Goal: Information Seeking & Learning: Learn about a topic

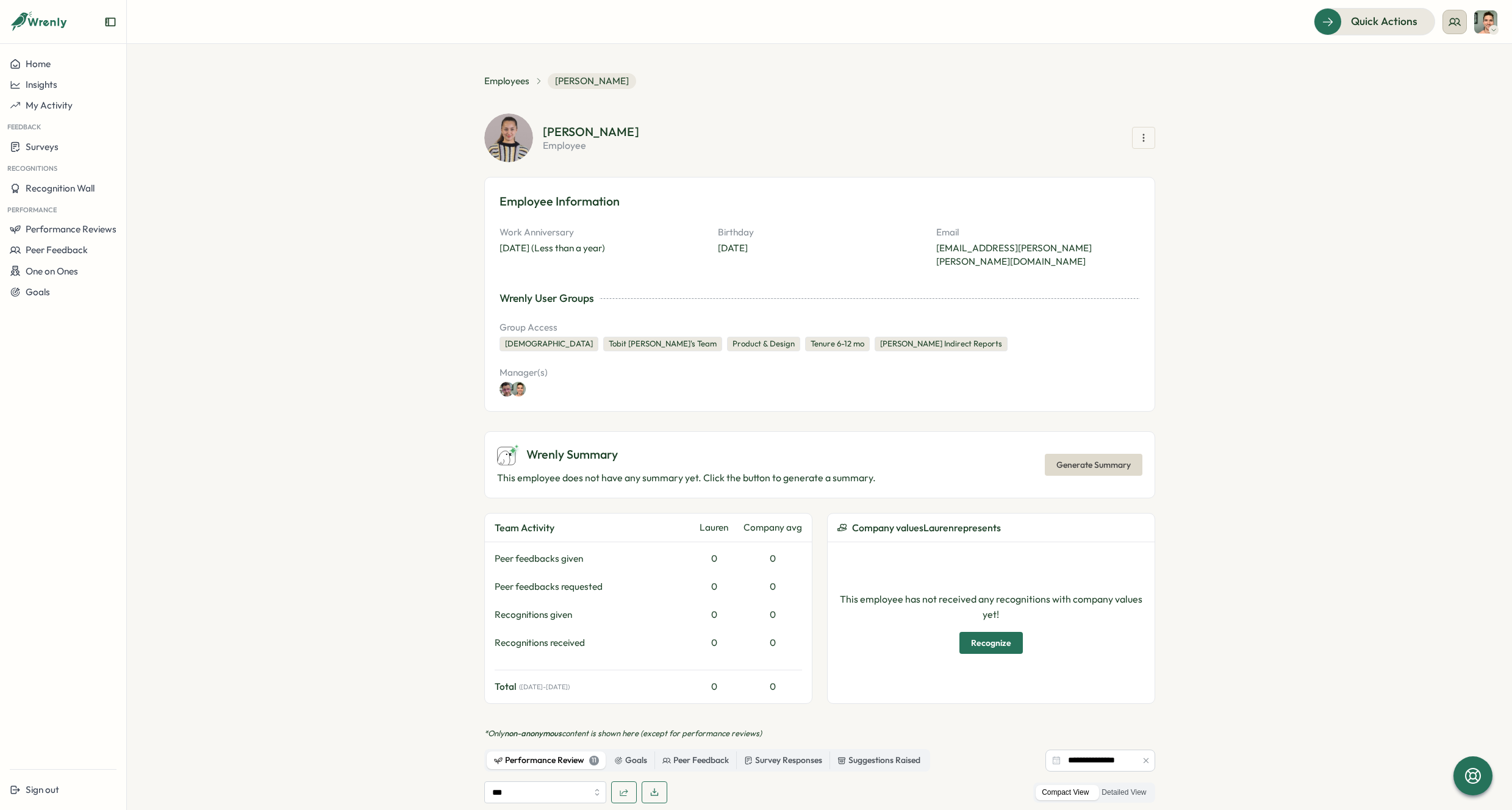
click at [1448, 20] on icon at bounding box center [1454, 22] width 12 height 12
click at [1486, 61] on div "My Team" at bounding box center [1455, 60] width 77 height 14
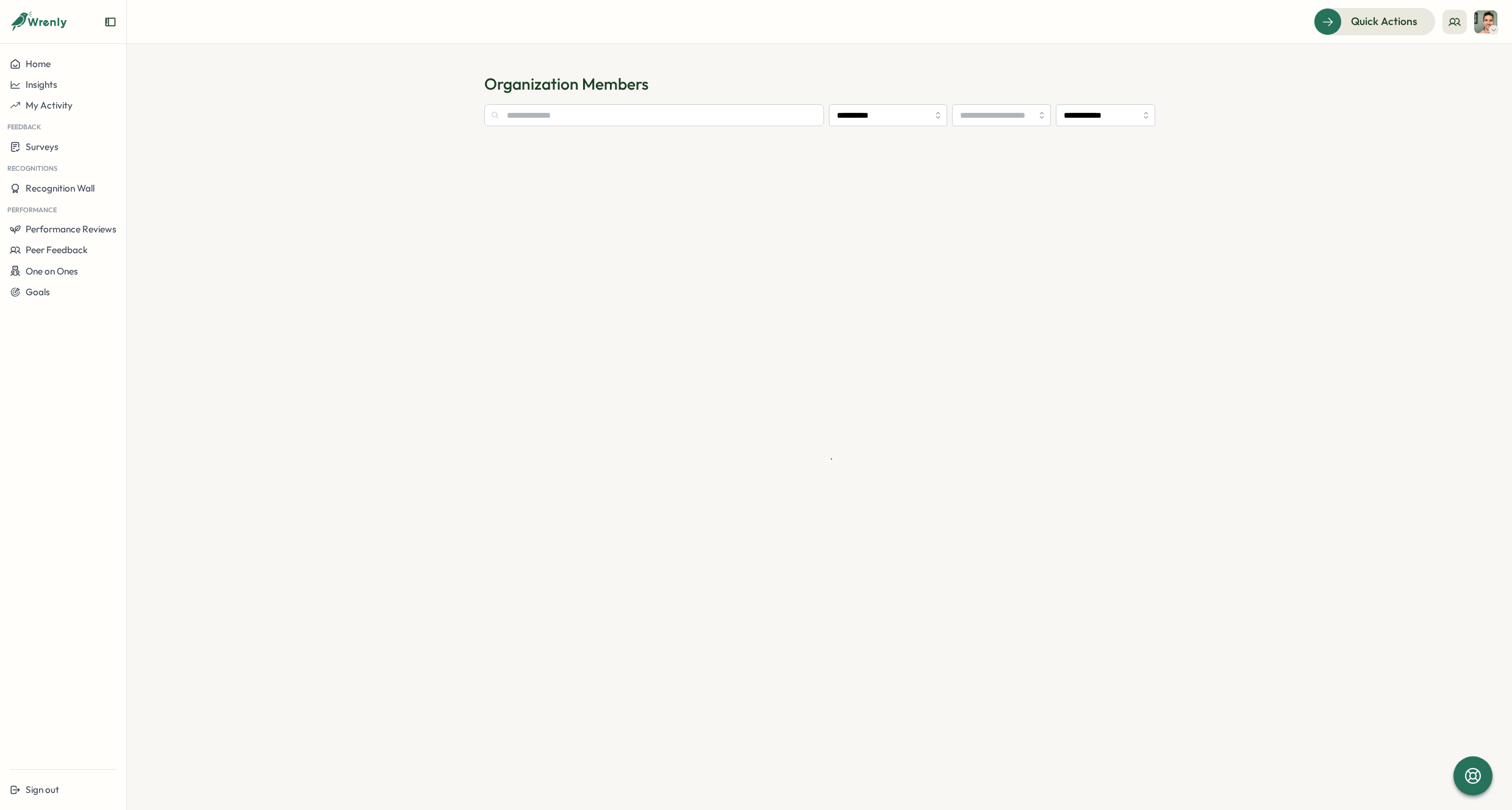
type input "**********"
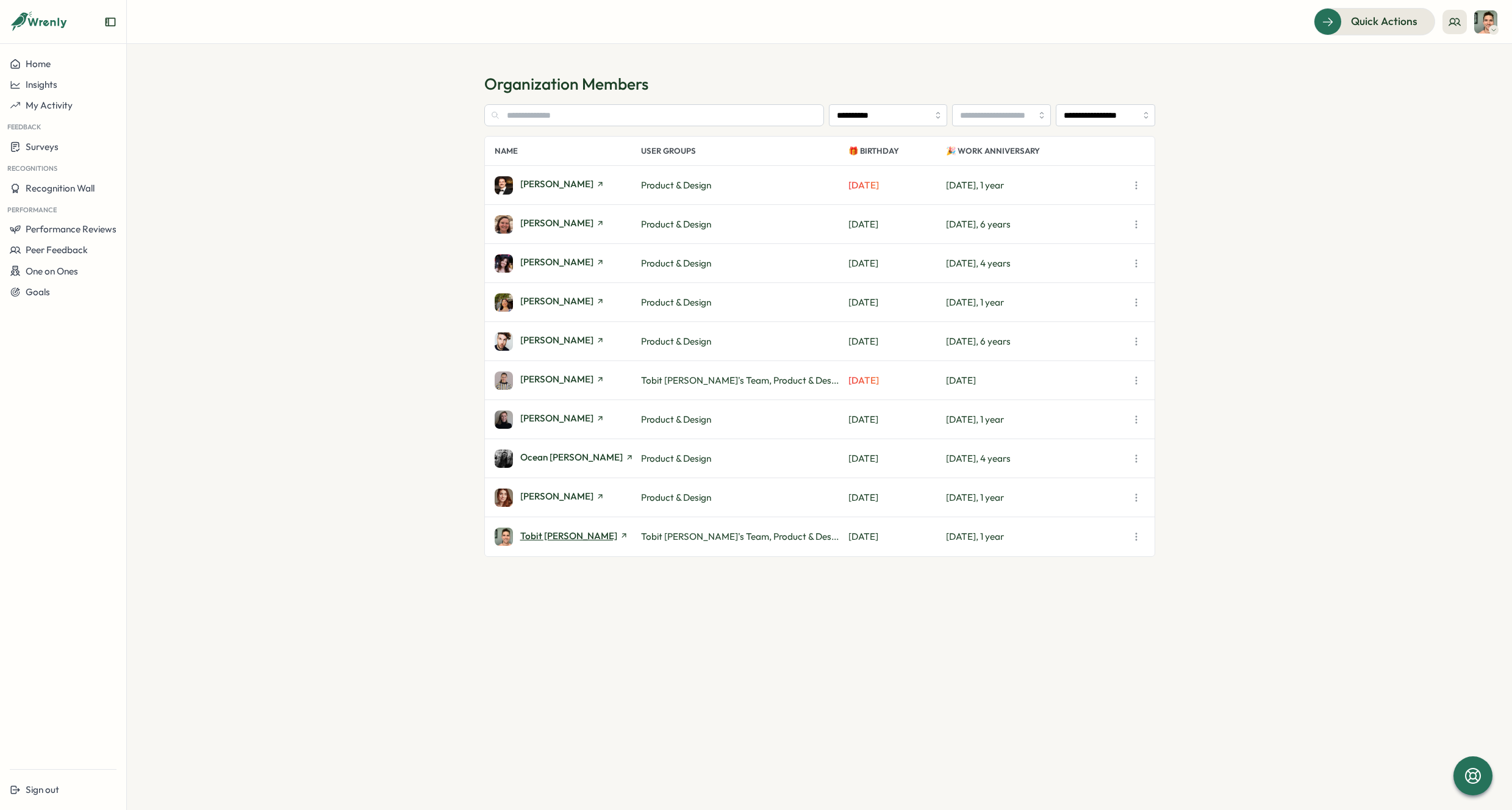
click at [546, 538] on span "Tobit [PERSON_NAME]" at bounding box center [569, 536] width 97 height 9
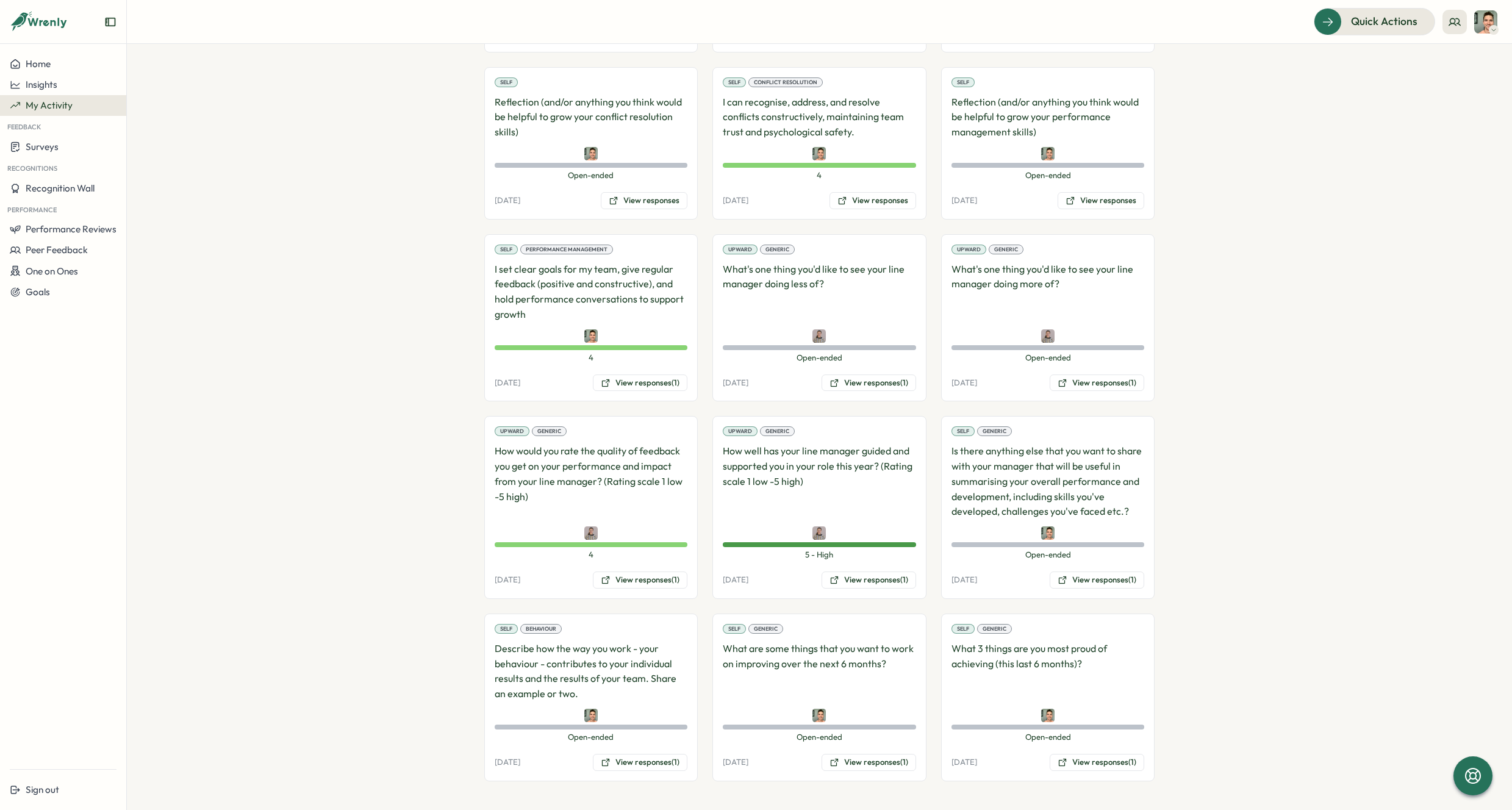
scroll to position [1234, 0]
click at [896, 385] on button "View responses (1)" at bounding box center [868, 383] width 95 height 17
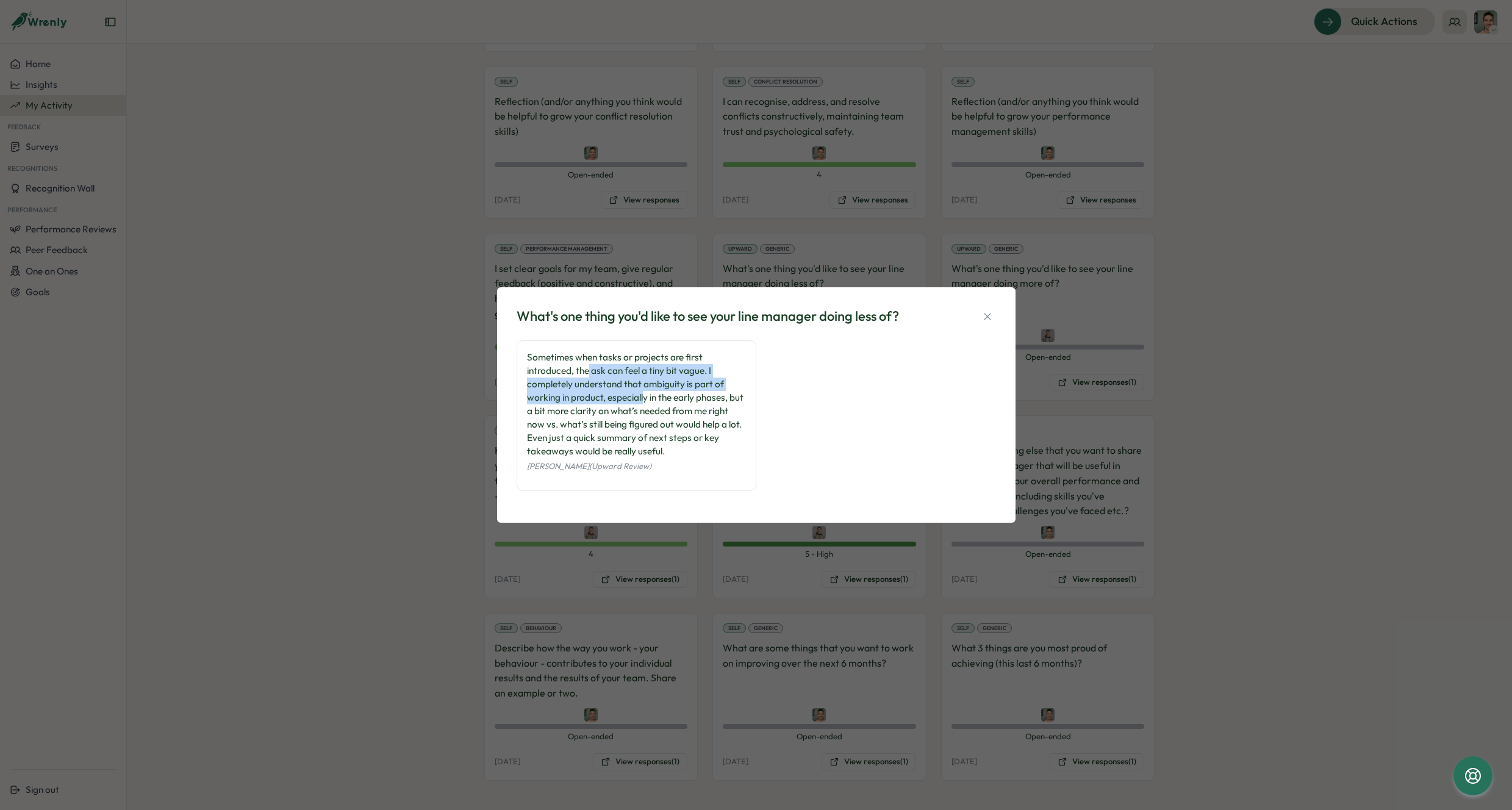
drag, startPoint x: 589, startPoint y: 370, endPoint x: 644, endPoint y: 399, distance: 62.2
click at [644, 399] on div "Sometimes when tasks or projects are first introduced, the ask can feel a tiny …" at bounding box center [636, 404] width 219 height 108
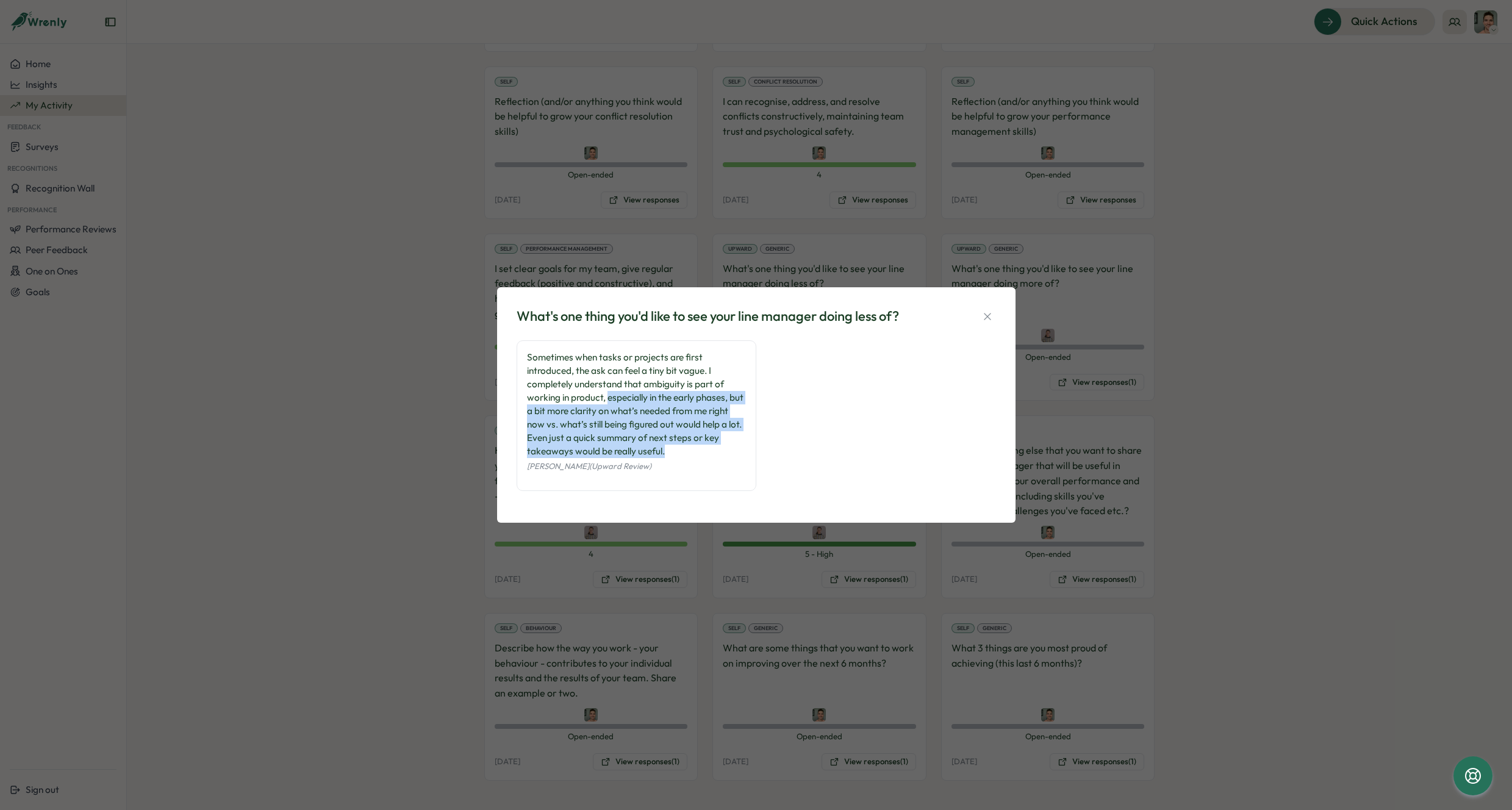
drag, startPoint x: 690, startPoint y: 455, endPoint x: 609, endPoint y: 400, distance: 97.9
click at [609, 400] on div "Sometimes when tasks or projects are first introduced, the ask can feel a tiny …" at bounding box center [636, 404] width 219 height 108
click at [992, 313] on icon "button" at bounding box center [987, 316] width 12 height 12
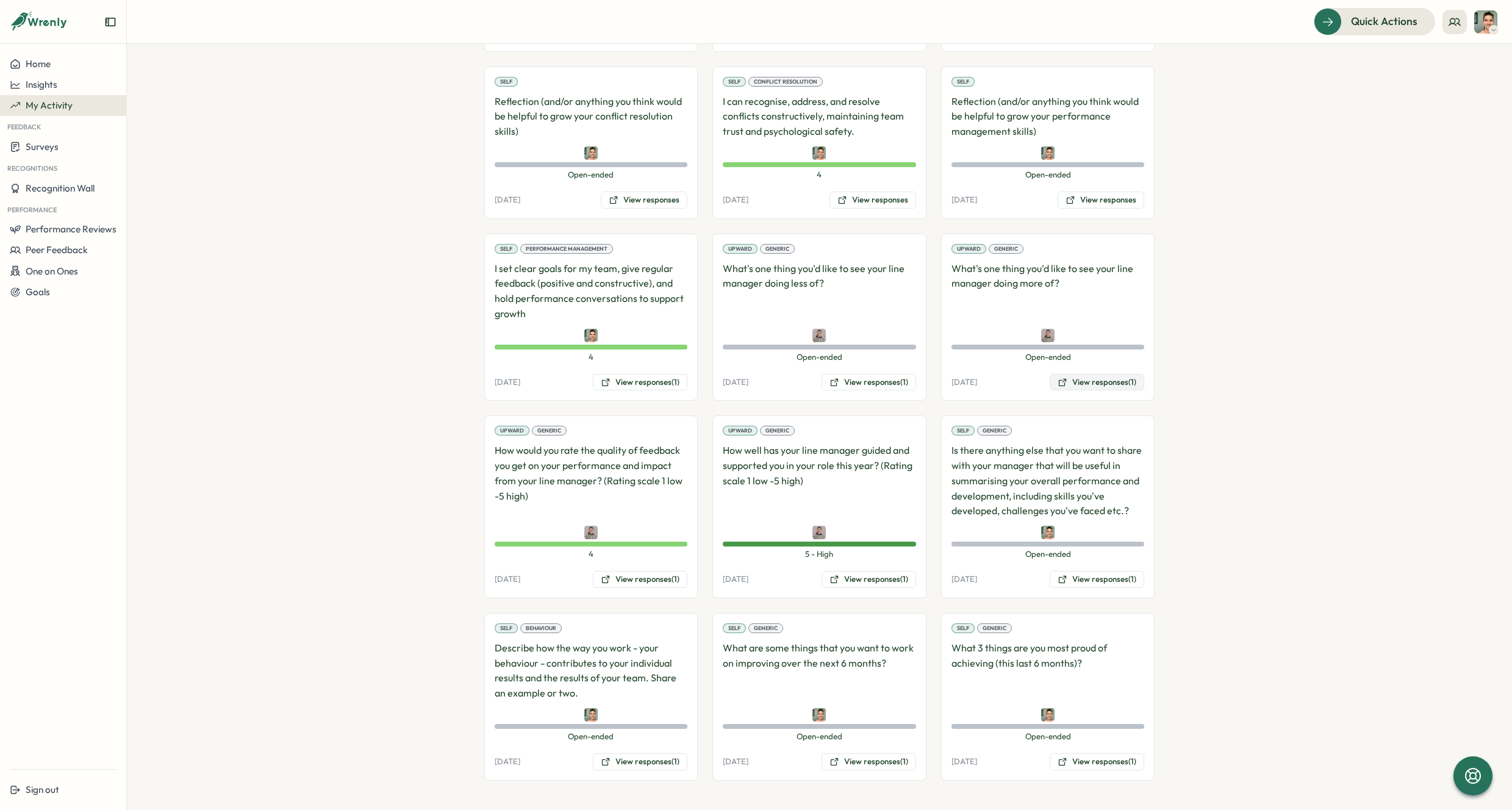
click at [1100, 381] on button "View responses (1)" at bounding box center [1096, 383] width 95 height 17
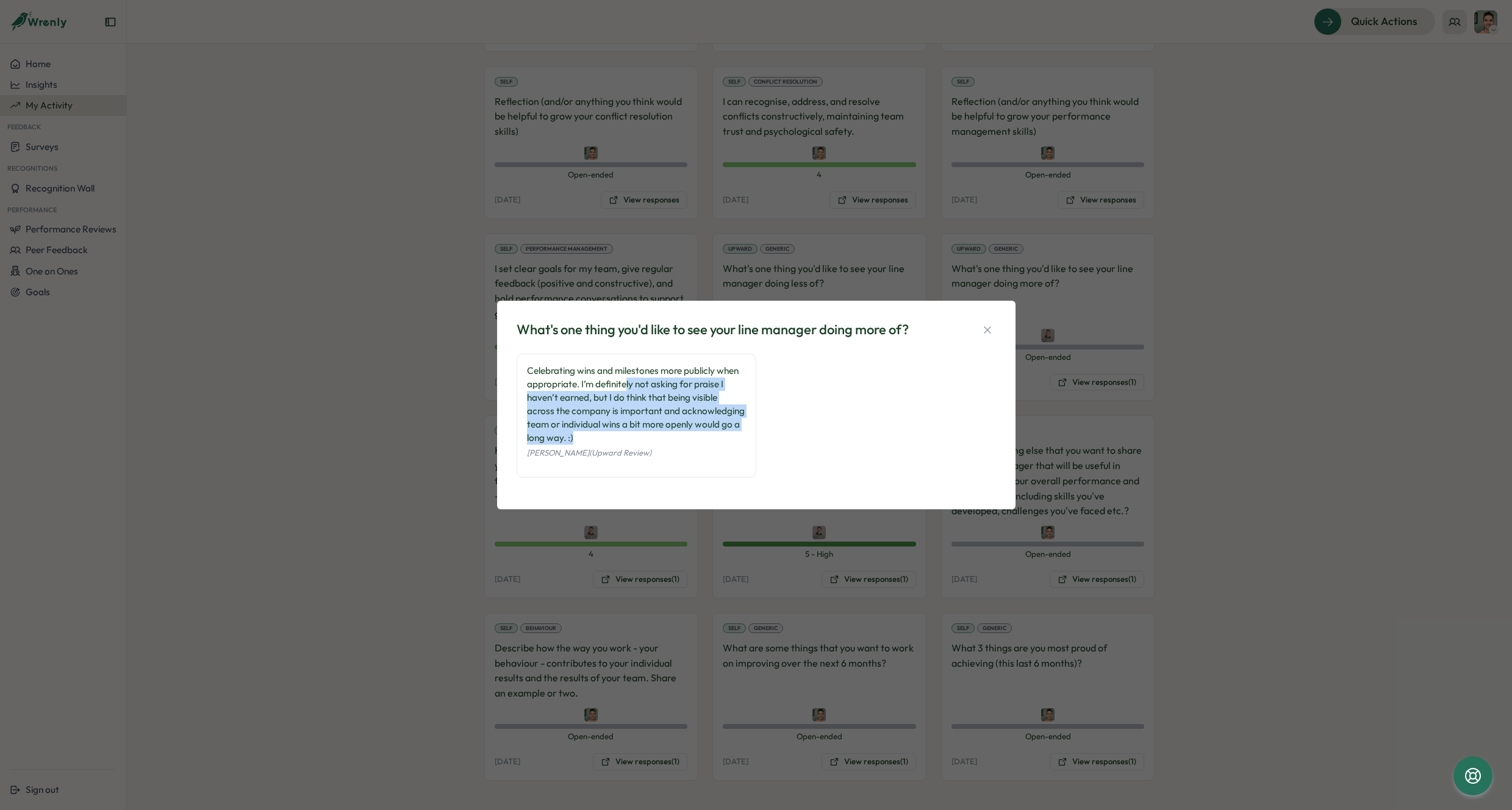
drag, startPoint x: 629, startPoint y: 429, endPoint x: 627, endPoint y: 380, distance: 49.0
click at [627, 380] on div "Celebrating wins and milestones more publicly when appropriate. I’m definitely …" at bounding box center [636, 405] width 219 height 81
click at [809, 404] on div "Celebrating wins and milestones more publicly when appropriate. I’m definitely …" at bounding box center [756, 422] width 479 height 136
click at [1290, 396] on div "What's one thing you'd like to see your line manager doing more of? Celebrating…" at bounding box center [756, 405] width 1512 height 810
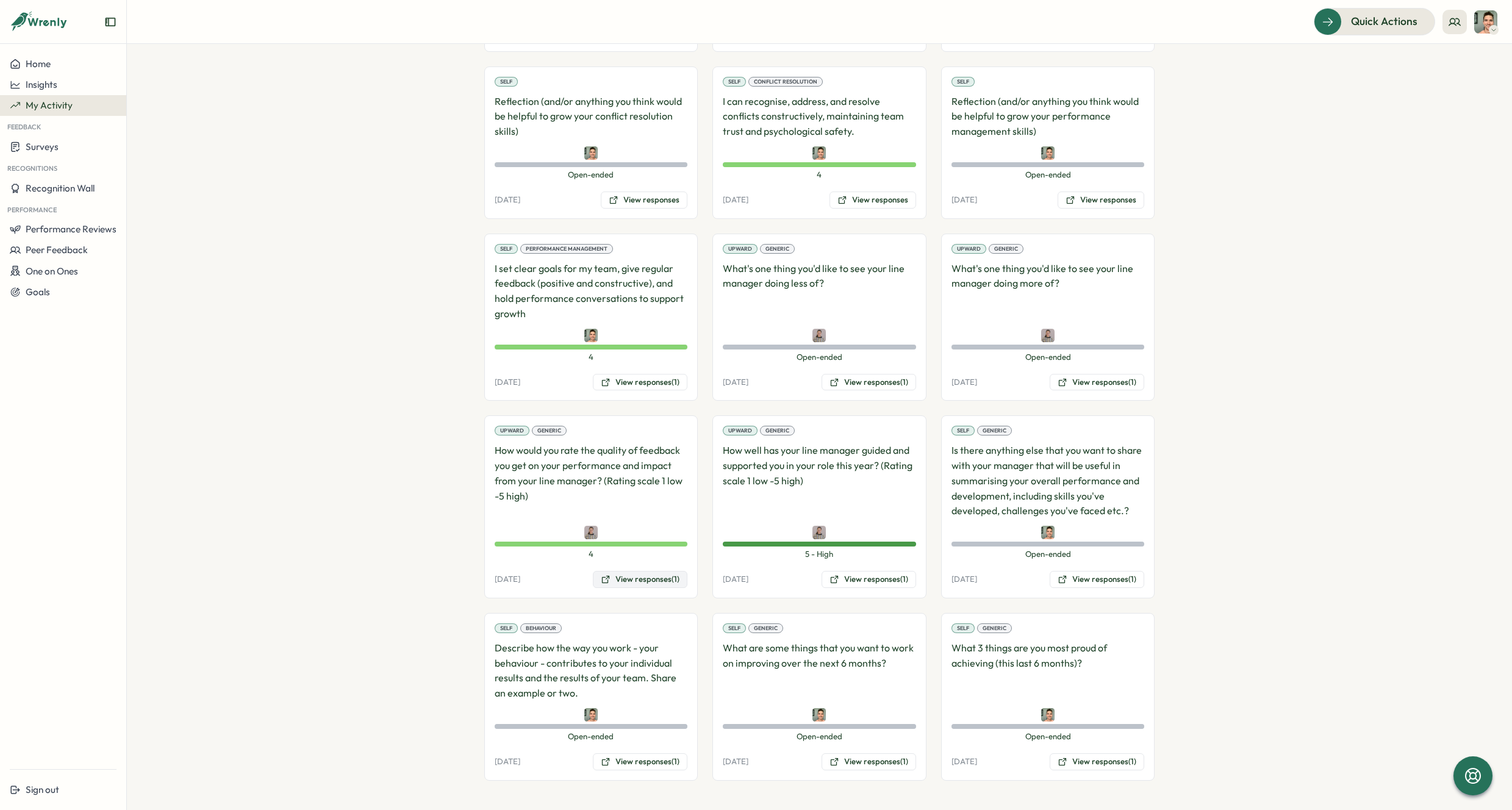
click at [649, 578] on button "View responses (1)" at bounding box center [639, 580] width 95 height 17
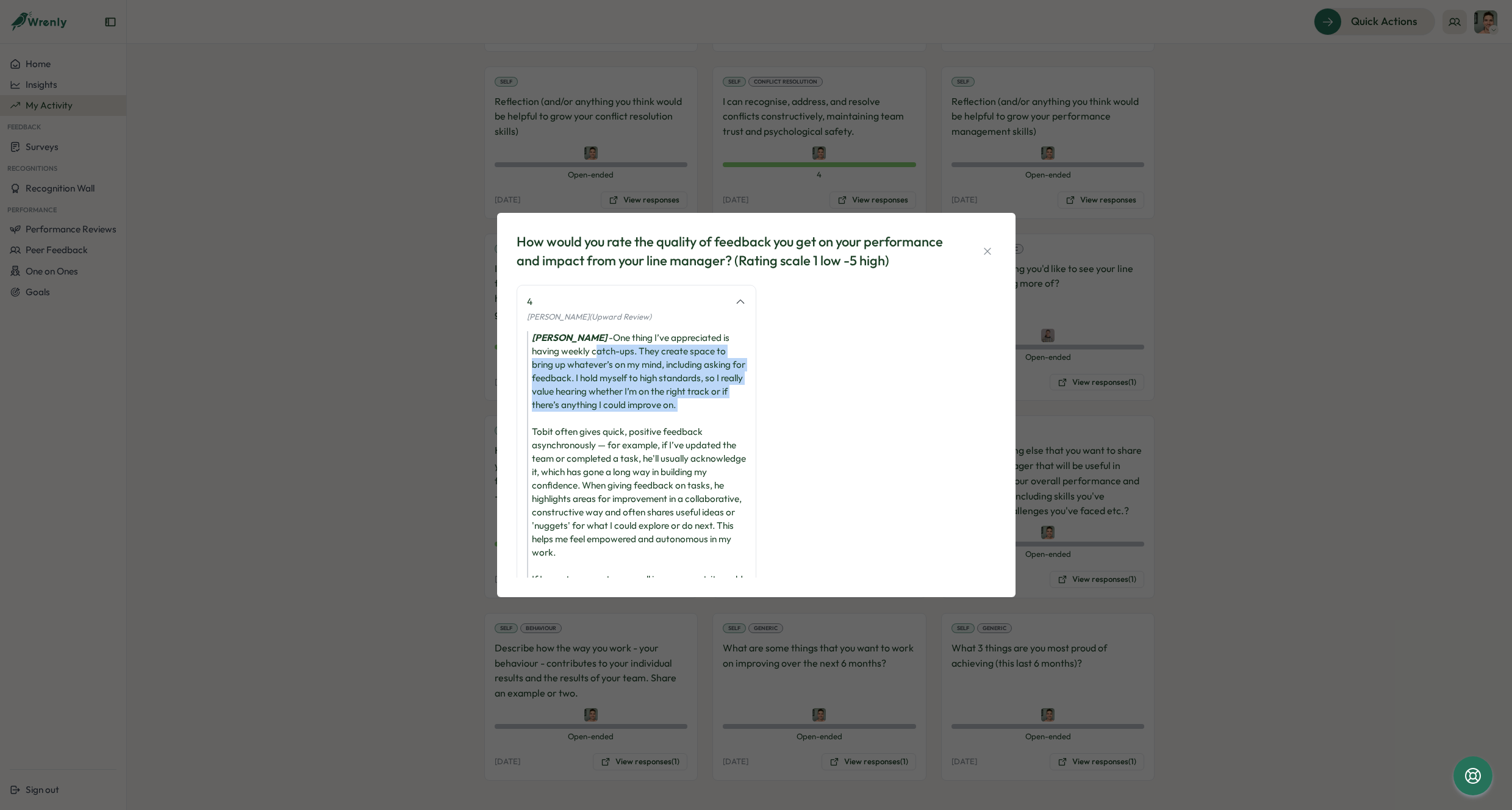
drag, startPoint x: 644, startPoint y: 424, endPoint x: 599, endPoint y: 357, distance: 80.7
click at [599, 357] on div "Lauren Sampayo - One thing I’ve appreciated is having weekly catch-ups. They cr…" at bounding box center [636, 479] width 219 height 295
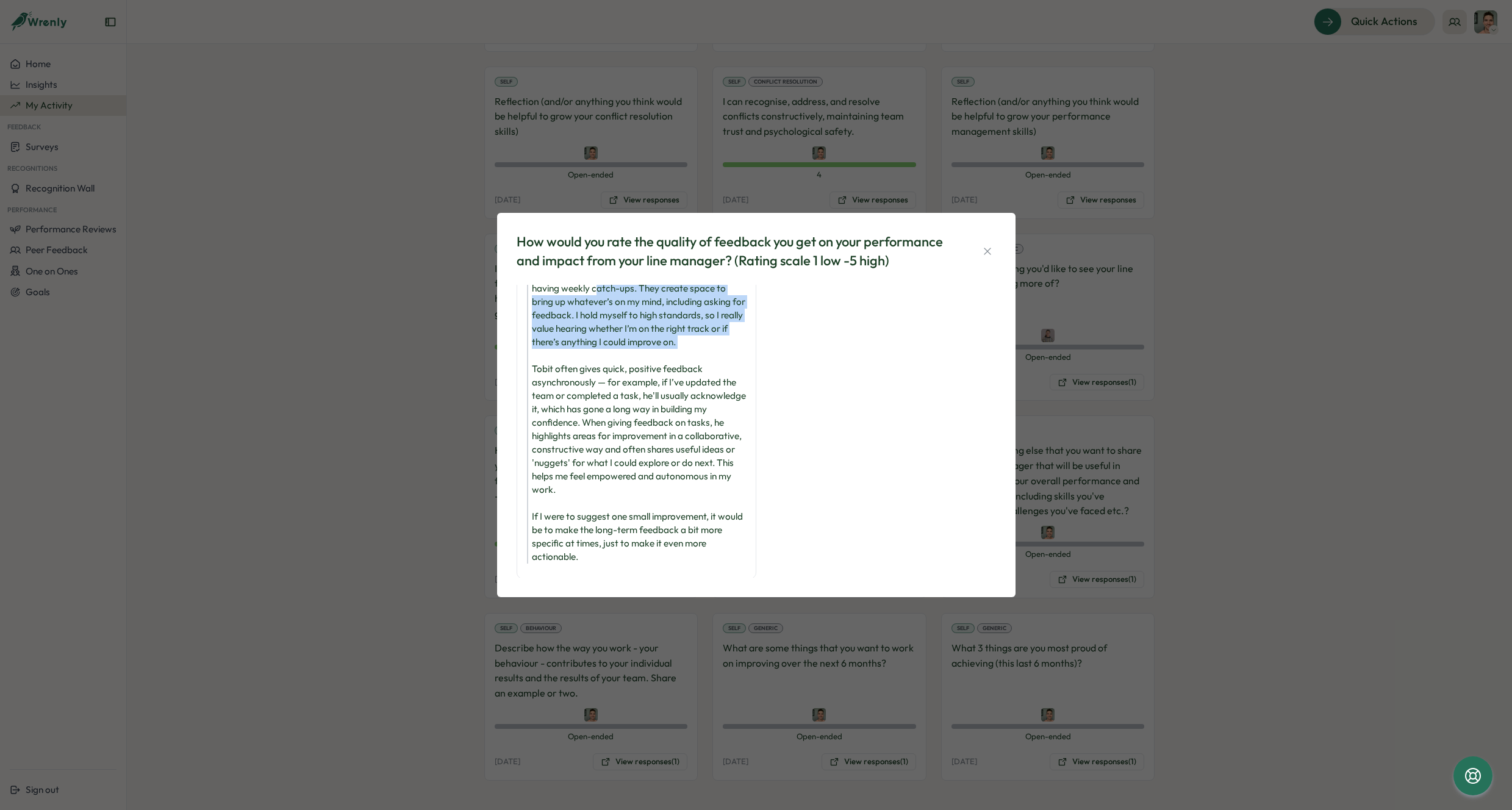
scroll to position [77, 0]
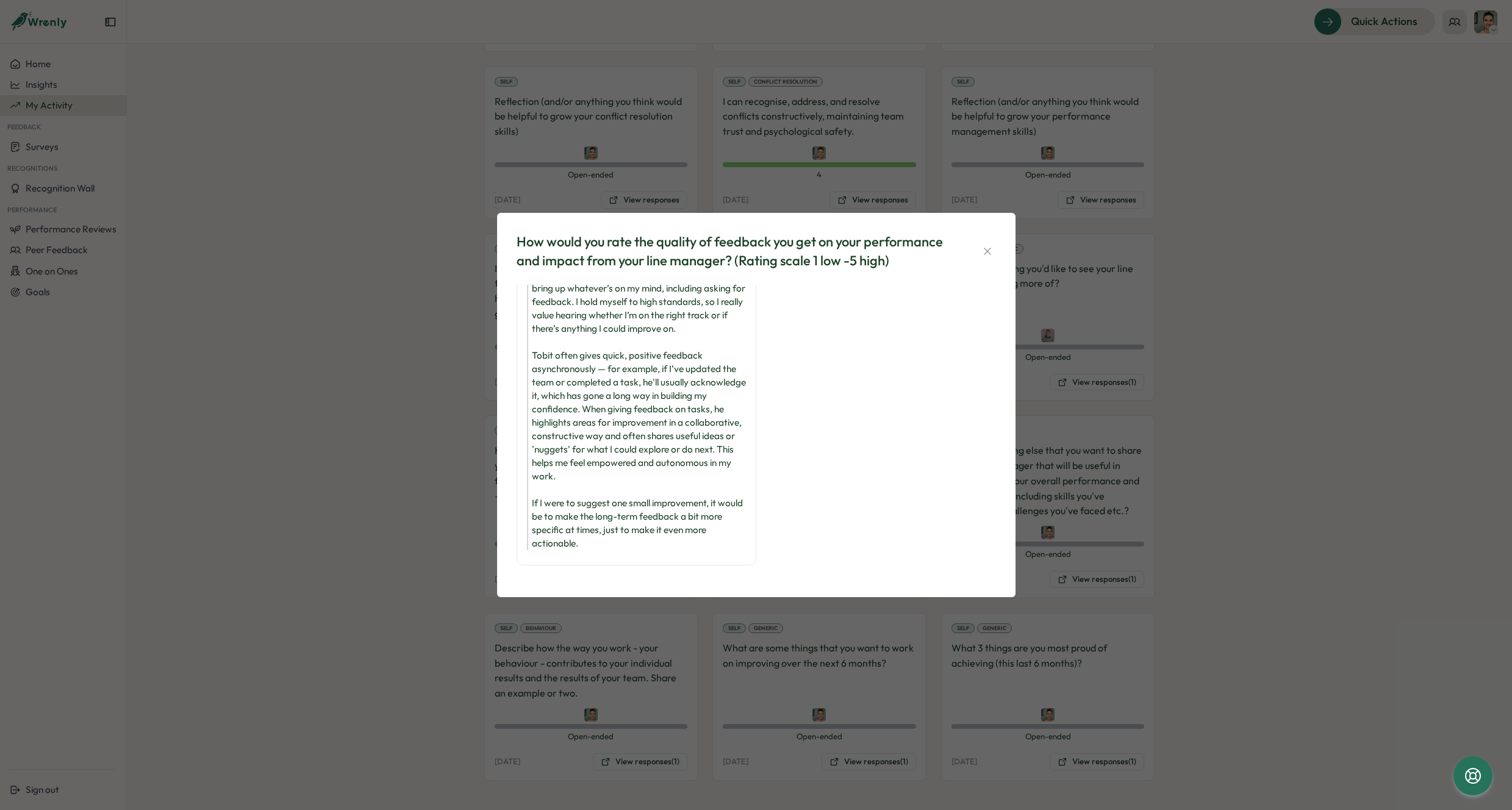
click at [331, 386] on div "How would you rate the quality of feedback you get on your performance and impa…" at bounding box center [756, 405] width 1512 height 810
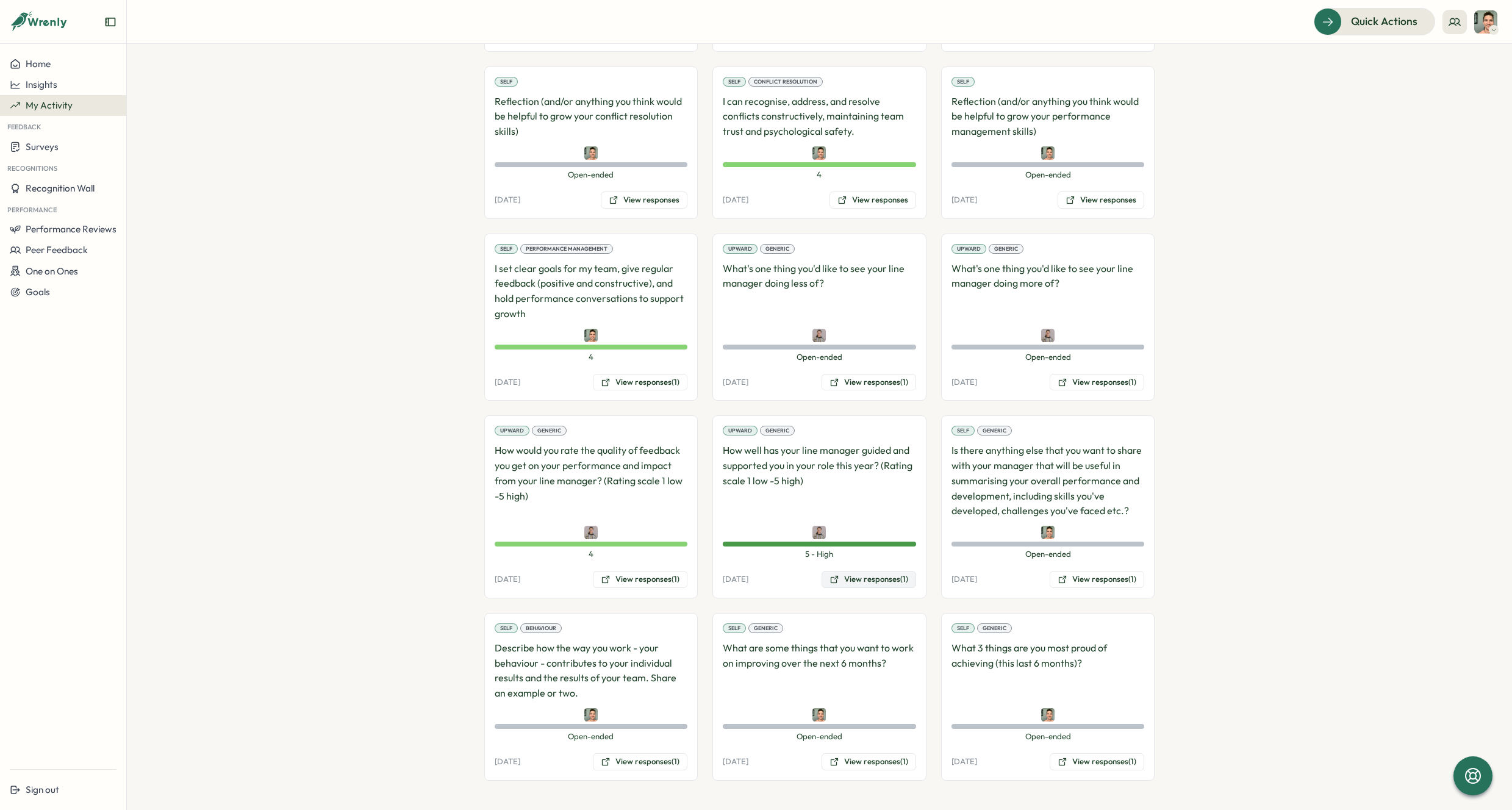
click at [886, 581] on button "View responses (1)" at bounding box center [868, 580] width 95 height 17
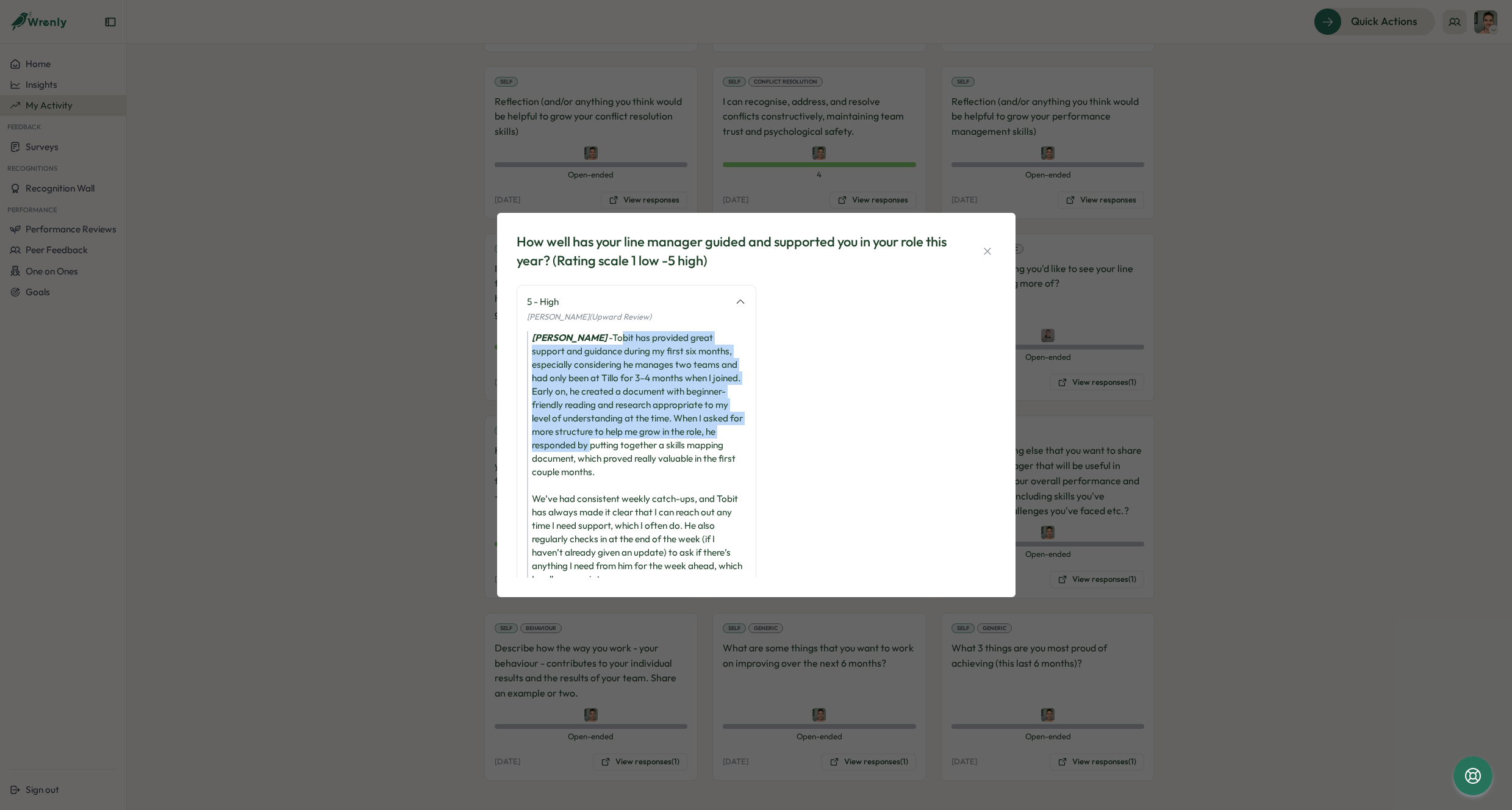
drag, startPoint x: 621, startPoint y: 336, endPoint x: 673, endPoint y: 451, distance: 126.2
click at [673, 451] on div "Lauren Sampayo - Tobit has provided great support and guidance during my first …" at bounding box center [636, 458] width 219 height 255
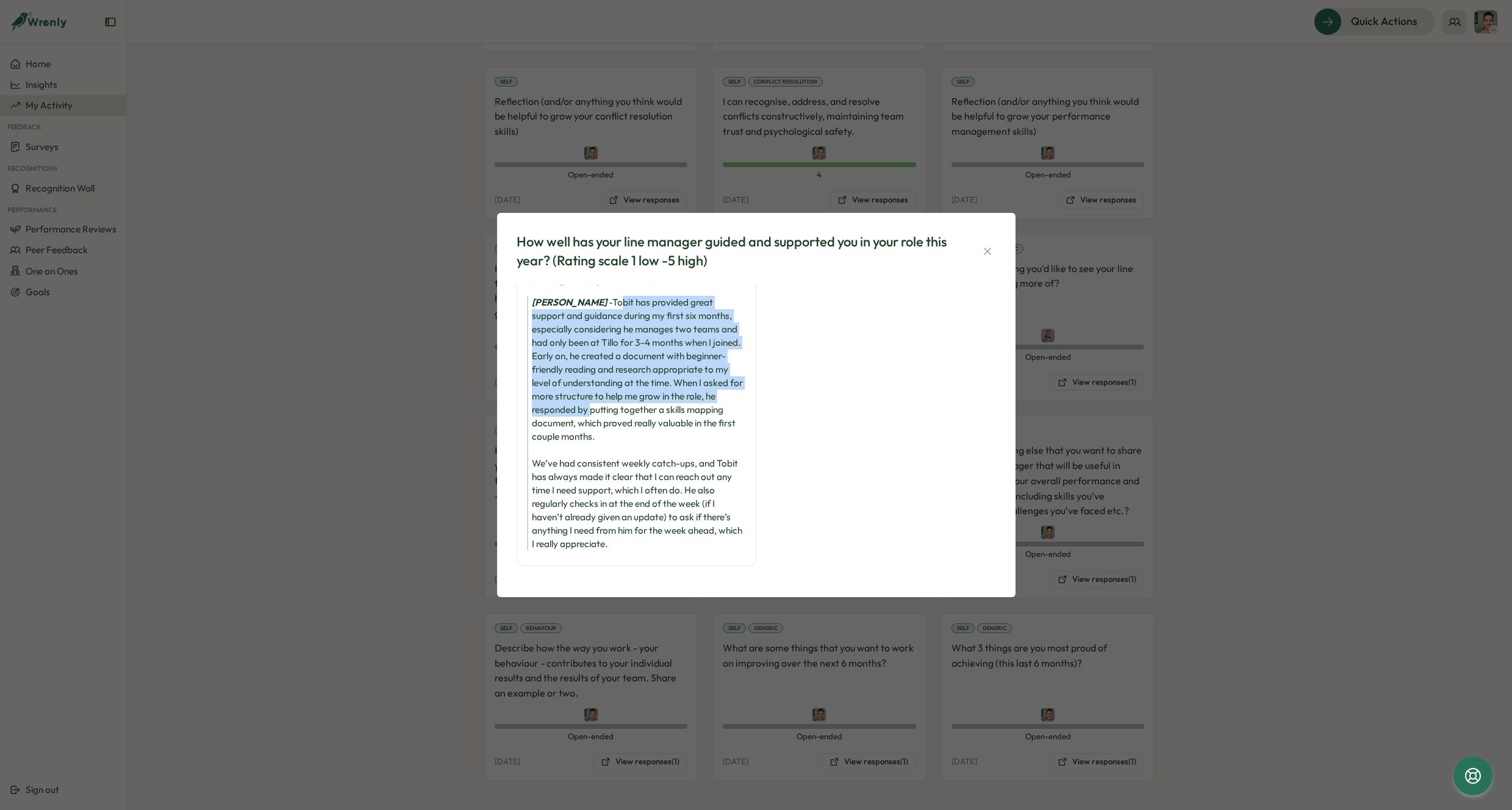
scroll to position [36, 0]
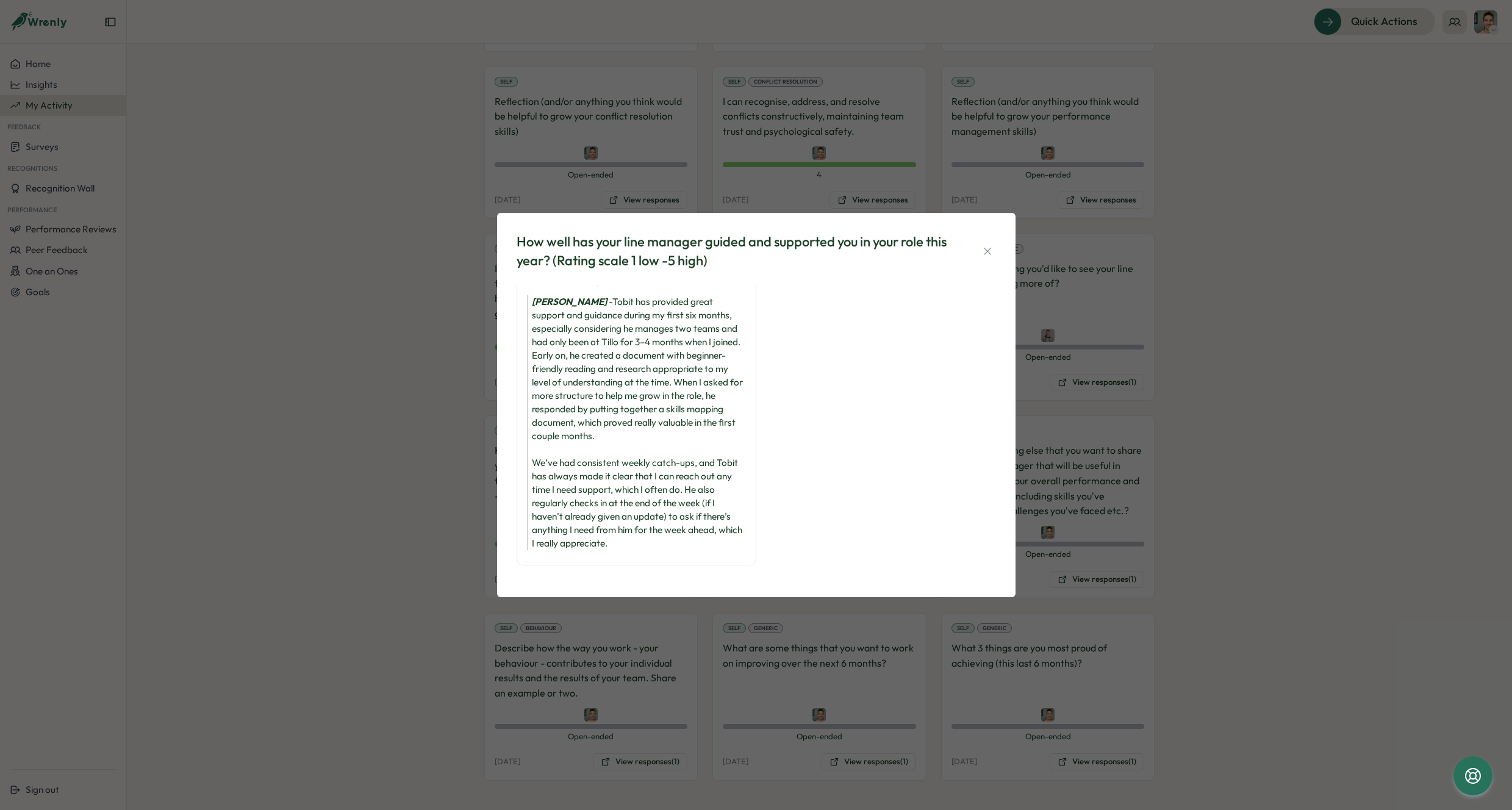
click at [1274, 430] on div "How well has your line manager guided and supported you in your role this year?…" at bounding box center [756, 405] width 1512 height 810
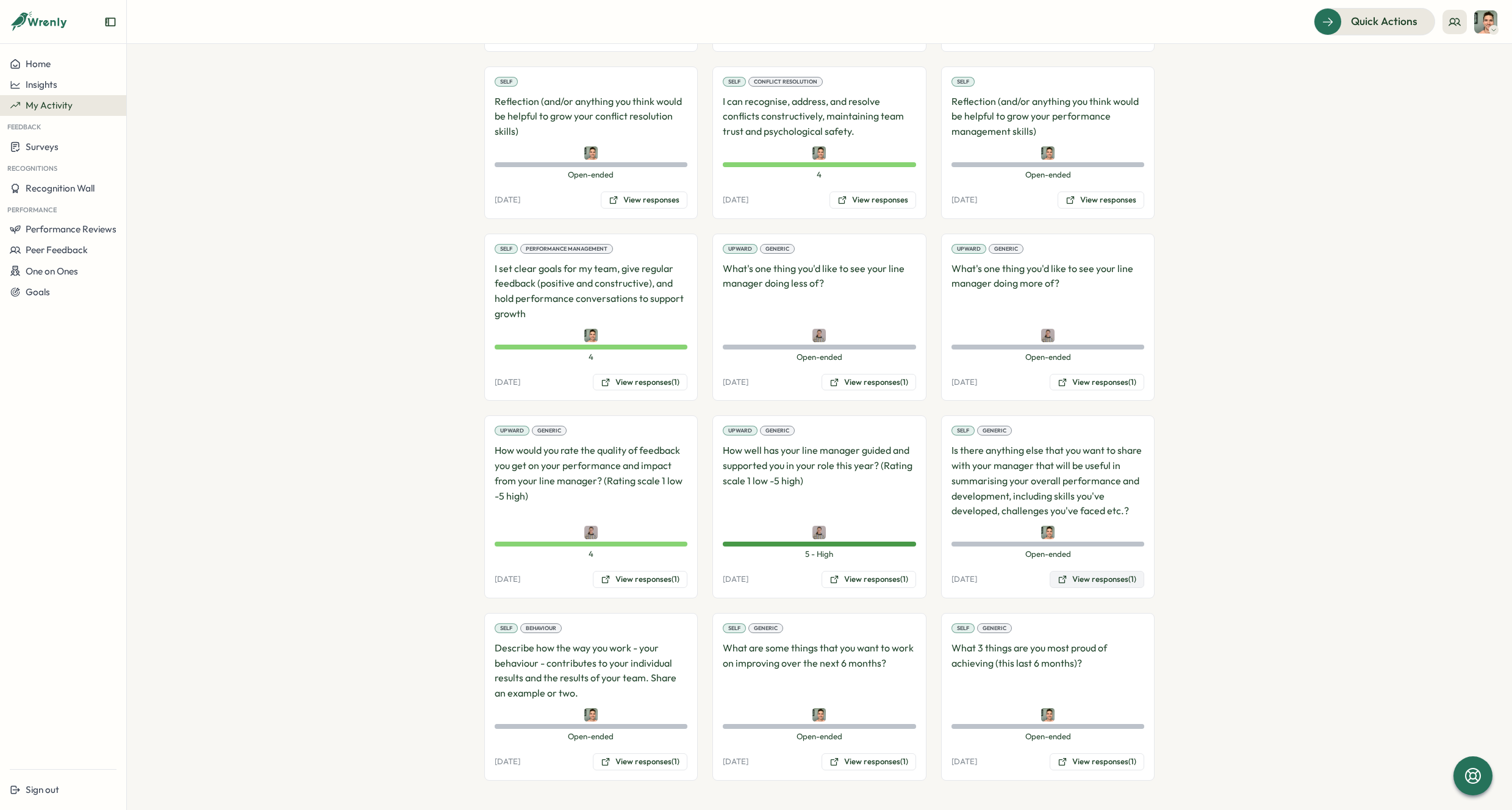
click at [1127, 582] on button "View responses (1)" at bounding box center [1096, 580] width 95 height 17
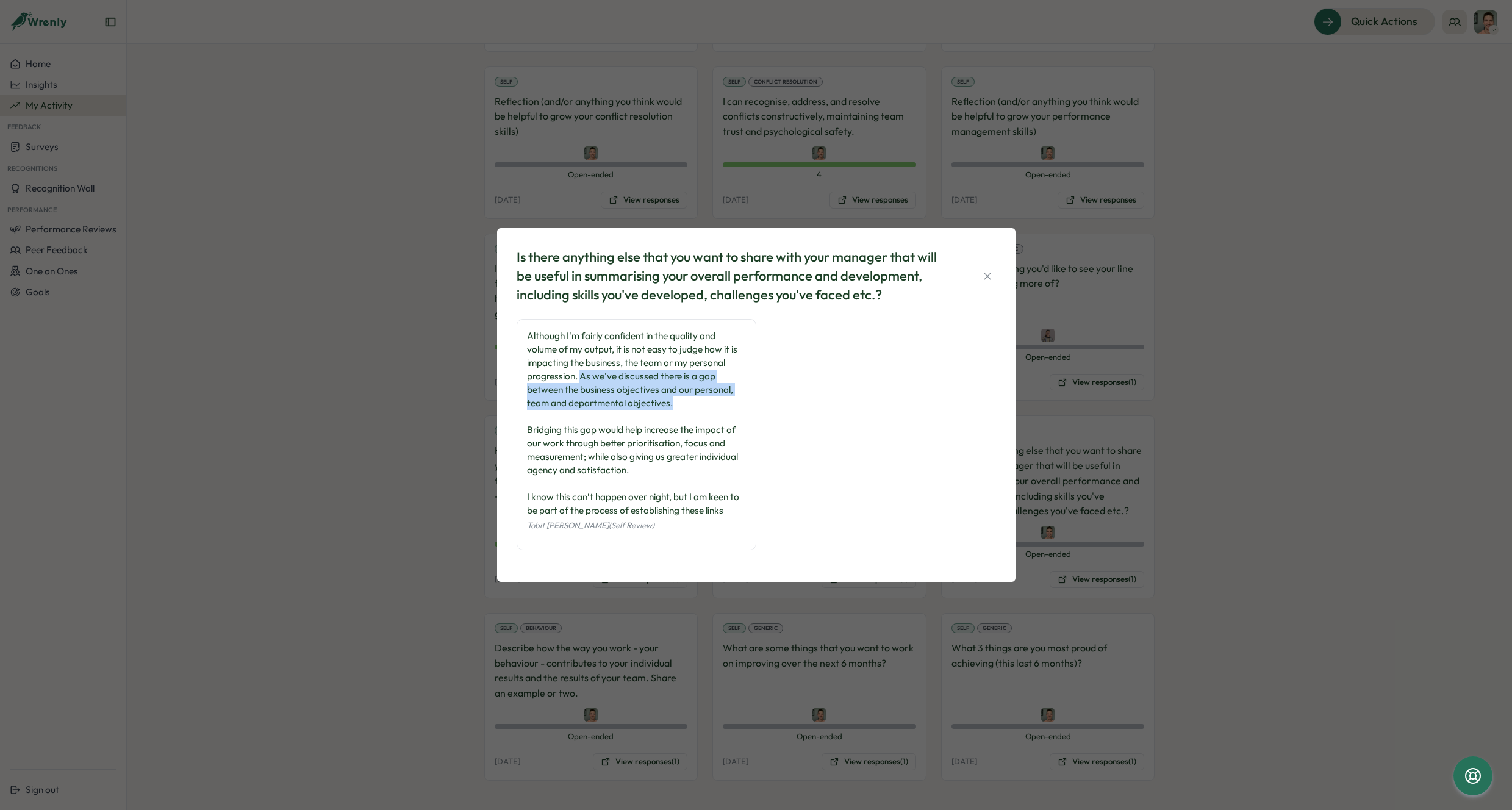
drag, startPoint x: 672, startPoint y: 402, endPoint x: 582, endPoint y: 374, distance: 94.3
click at [582, 374] on div "Although I'm fairly confident in the quality and volume of my output, it is not…" at bounding box center [636, 423] width 219 height 188
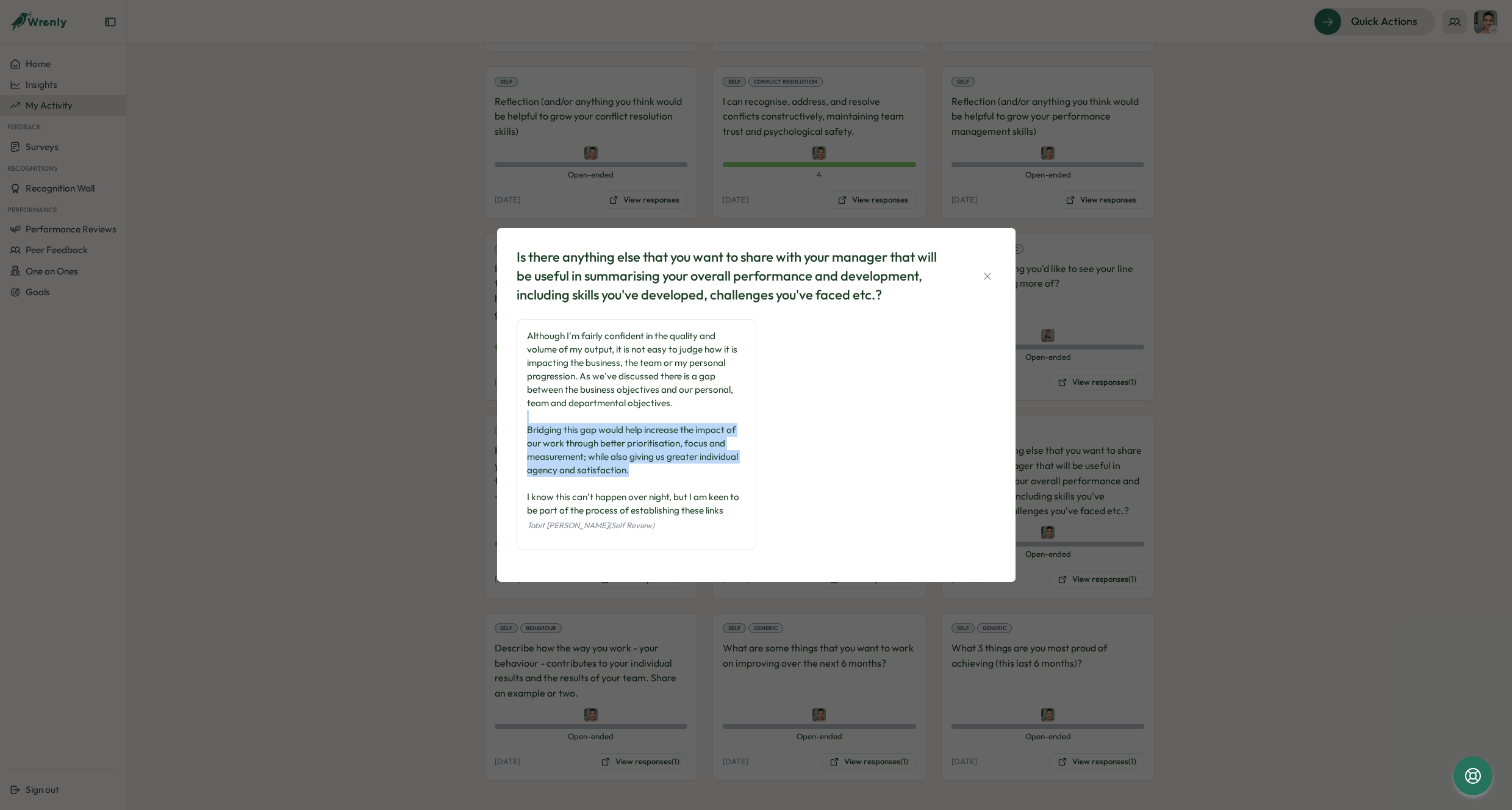
drag, startPoint x: 642, startPoint y: 455, endPoint x: 548, endPoint y: 419, distance: 100.7
click at [548, 419] on div "Although I'm fairly confident in the quality and volume of my output, it is not…" at bounding box center [636, 423] width 219 height 188
click at [547, 376] on div "Although I'm fairly confident in the quality and volume of my output, it is not…" at bounding box center [636, 423] width 219 height 188
click at [687, 498] on div "Although I'm fairly confident in the quality and volume of my output, it is not…" at bounding box center [636, 423] width 219 height 188
click at [820, 445] on div "Although I'm fairly confident in the quality and volume of my output, it is not…" at bounding box center [756, 440] width 479 height 243
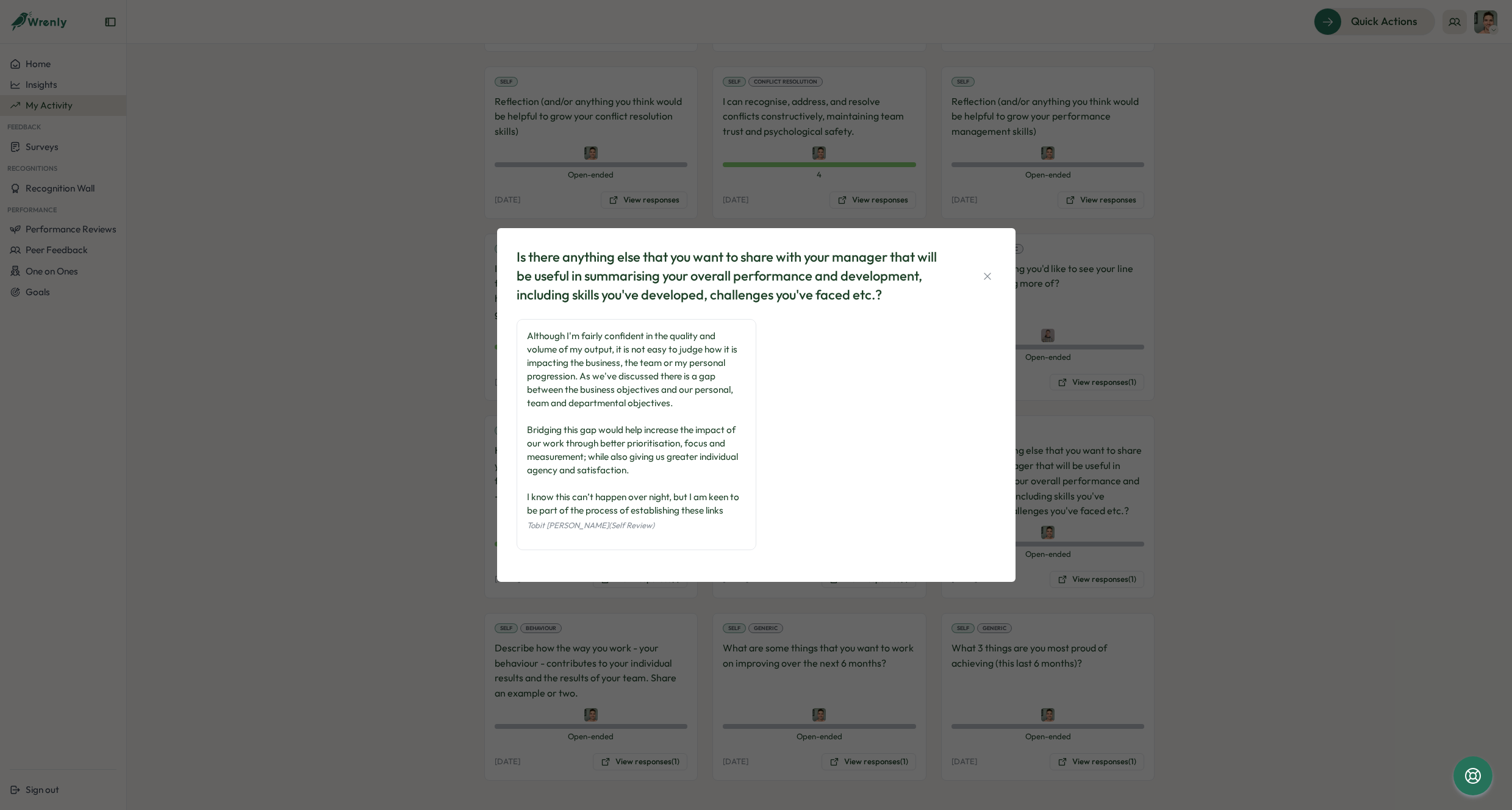
click at [1206, 386] on div "Is there anything else that you want to share with your manager that will be us…" at bounding box center [756, 405] width 1512 height 810
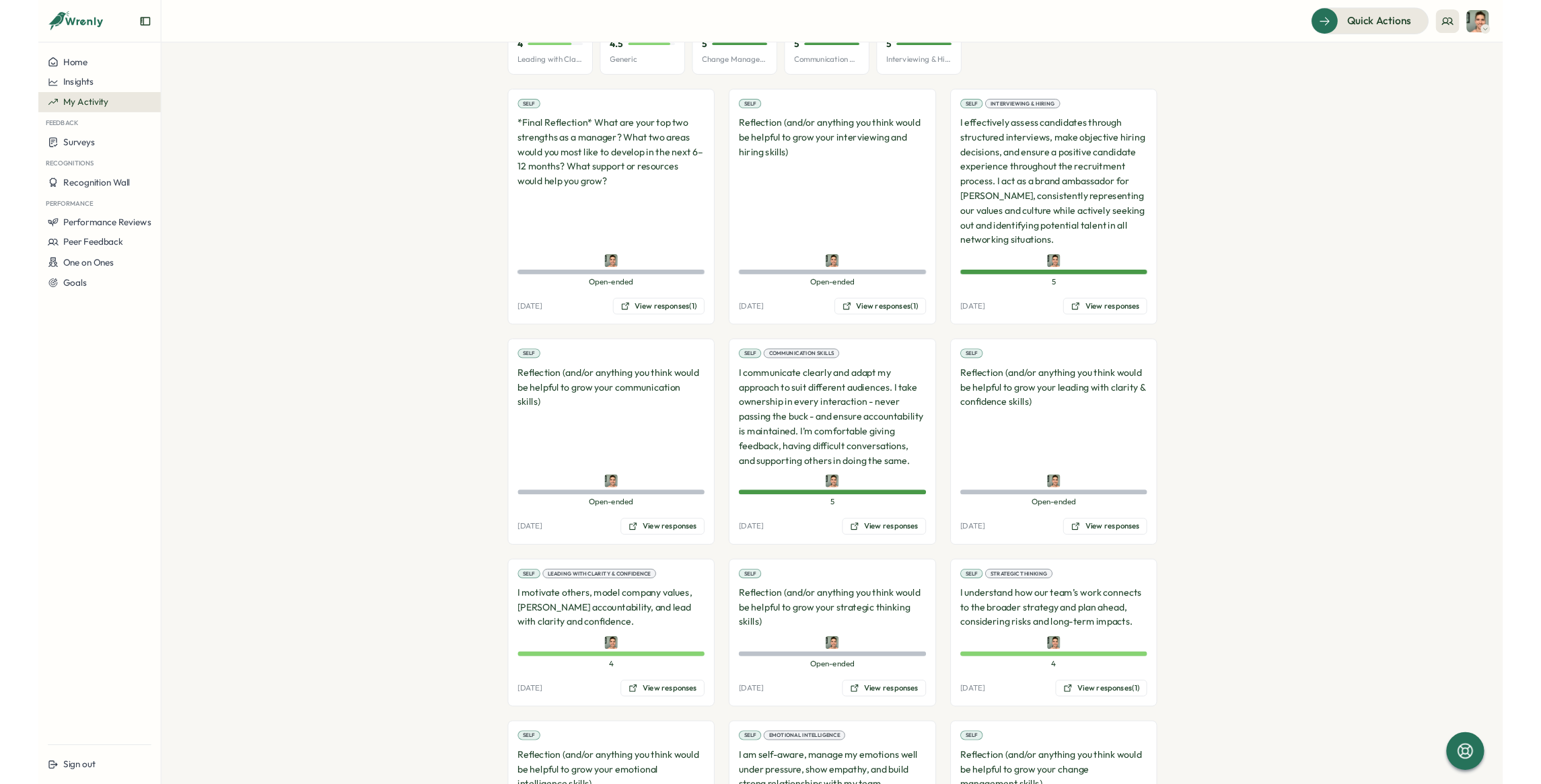
scroll to position [0, 0]
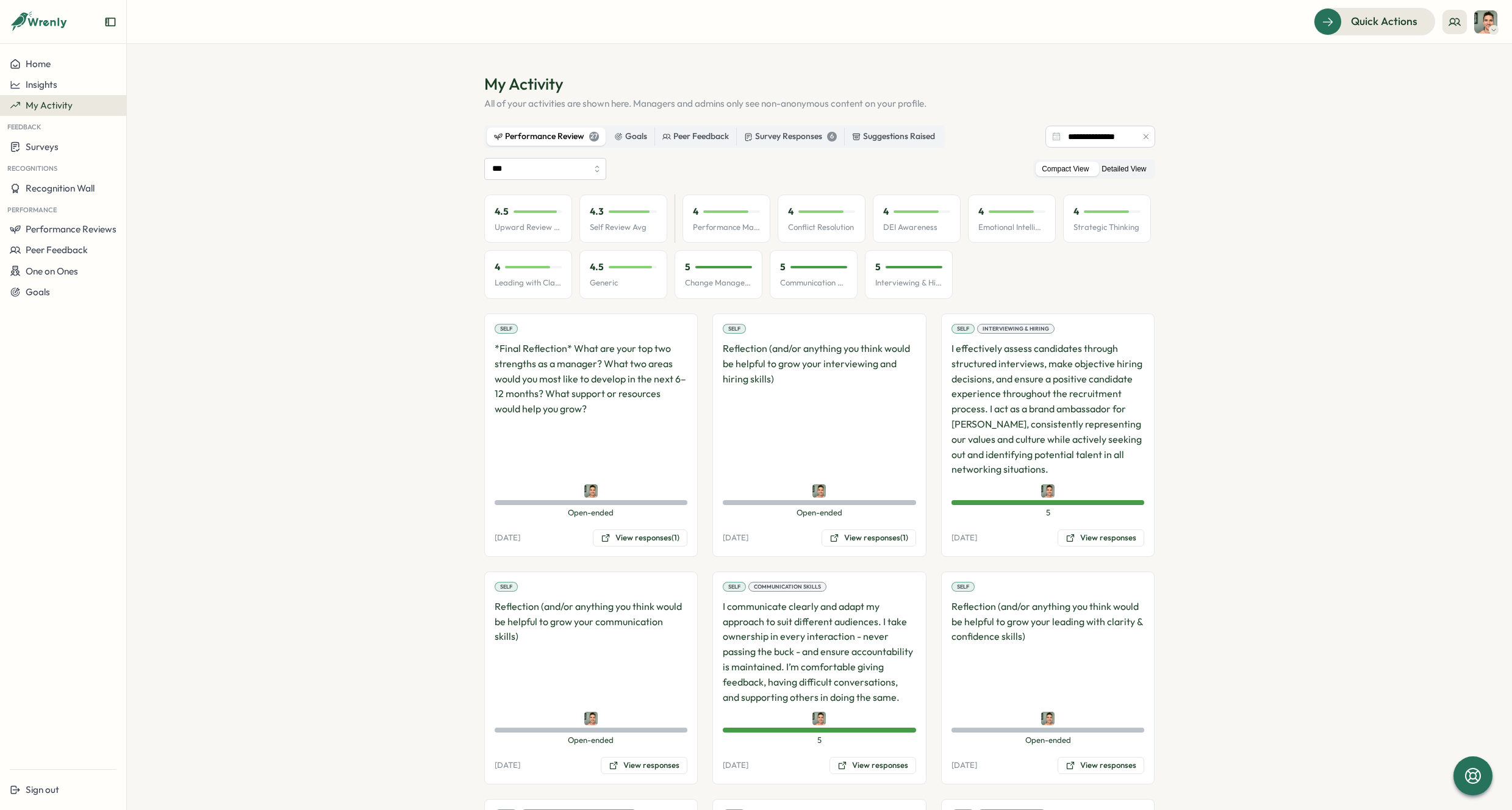
click at [1148, 166] on label "Detailed View" at bounding box center [1124, 169] width 57 height 15
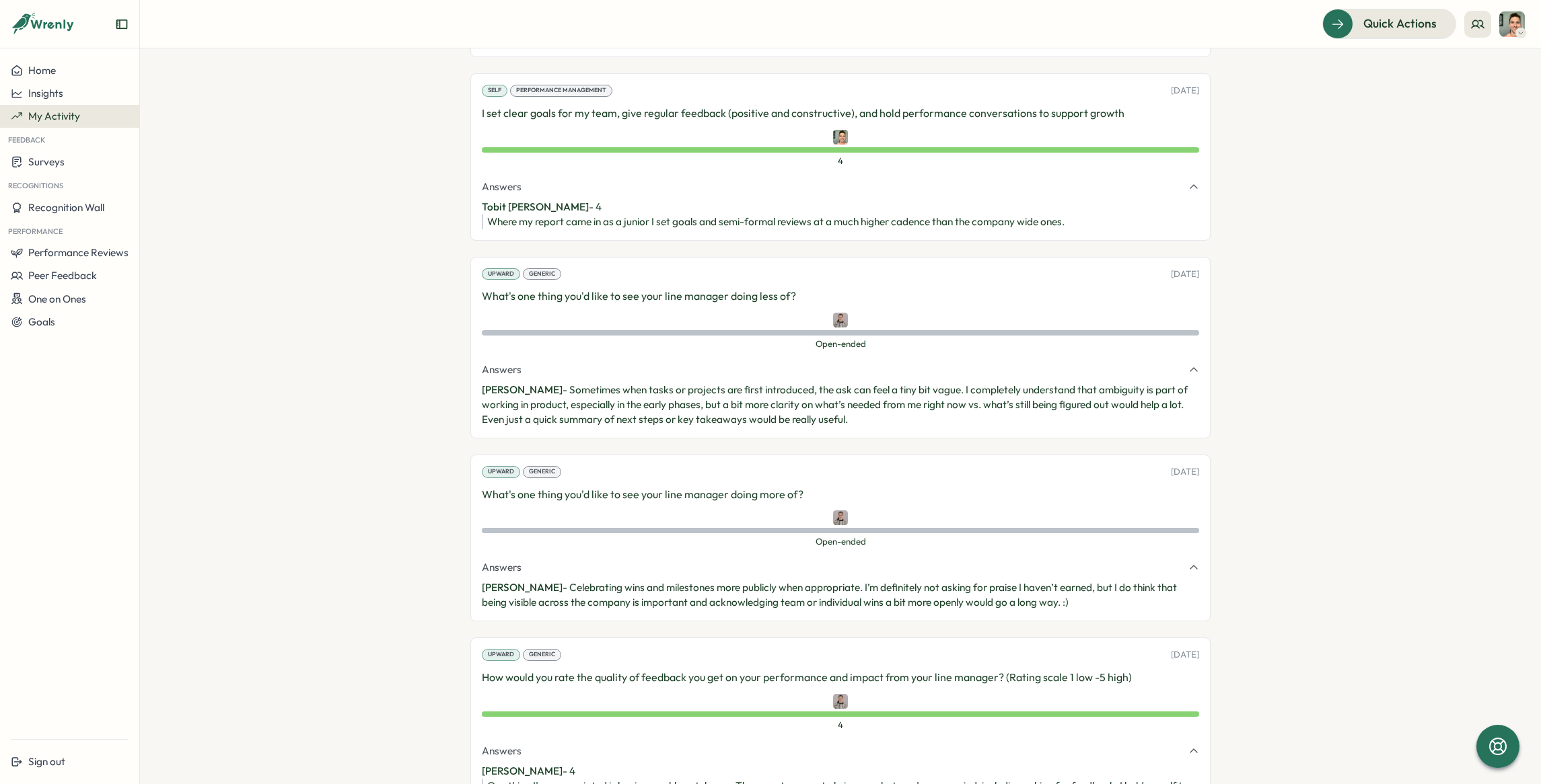
scroll to position [3668, 0]
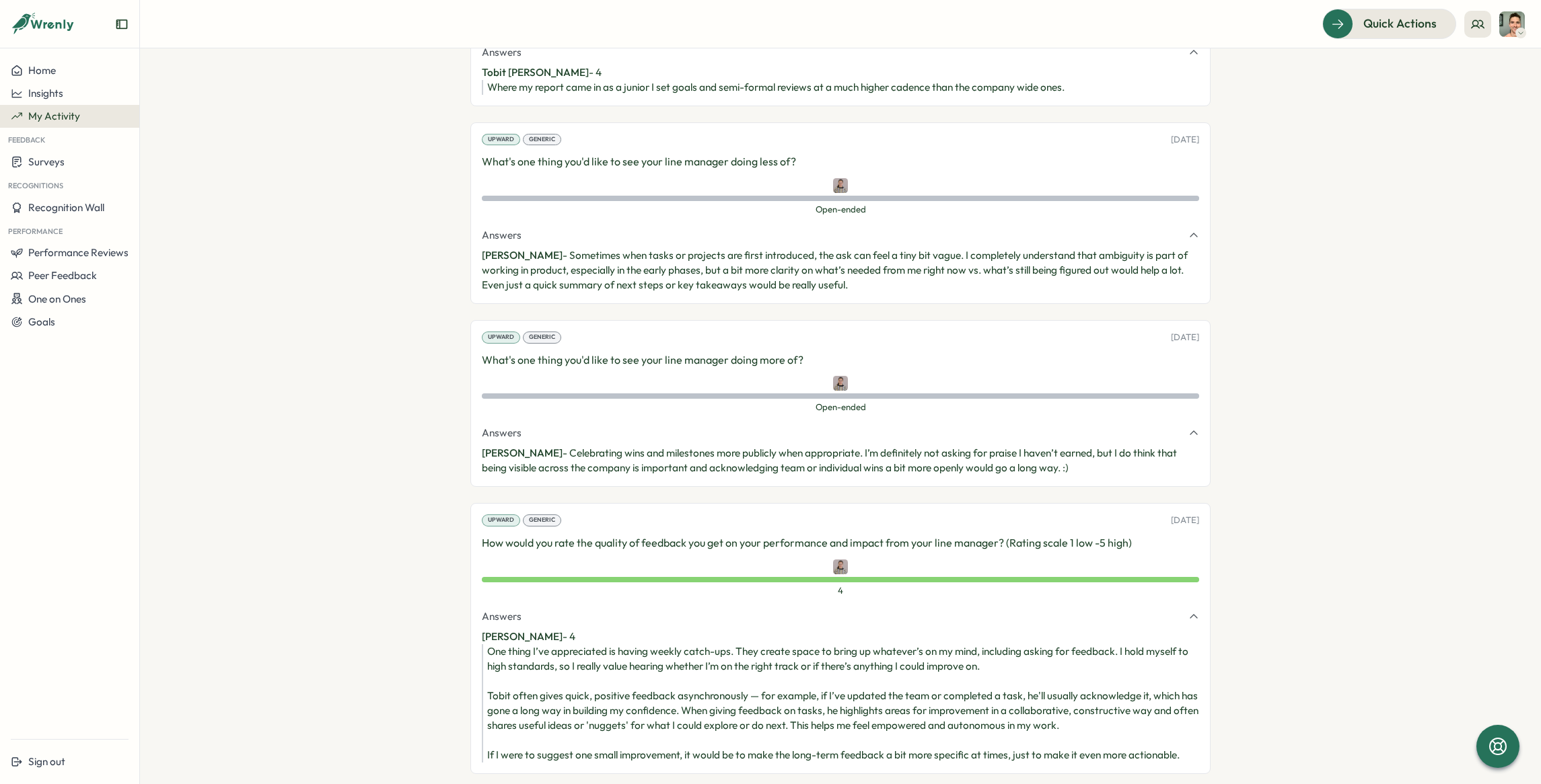
click at [647, 548] on p "How would you rate the quality of feedback you get on your performance and impa…" at bounding box center [840, 543] width 718 height 17
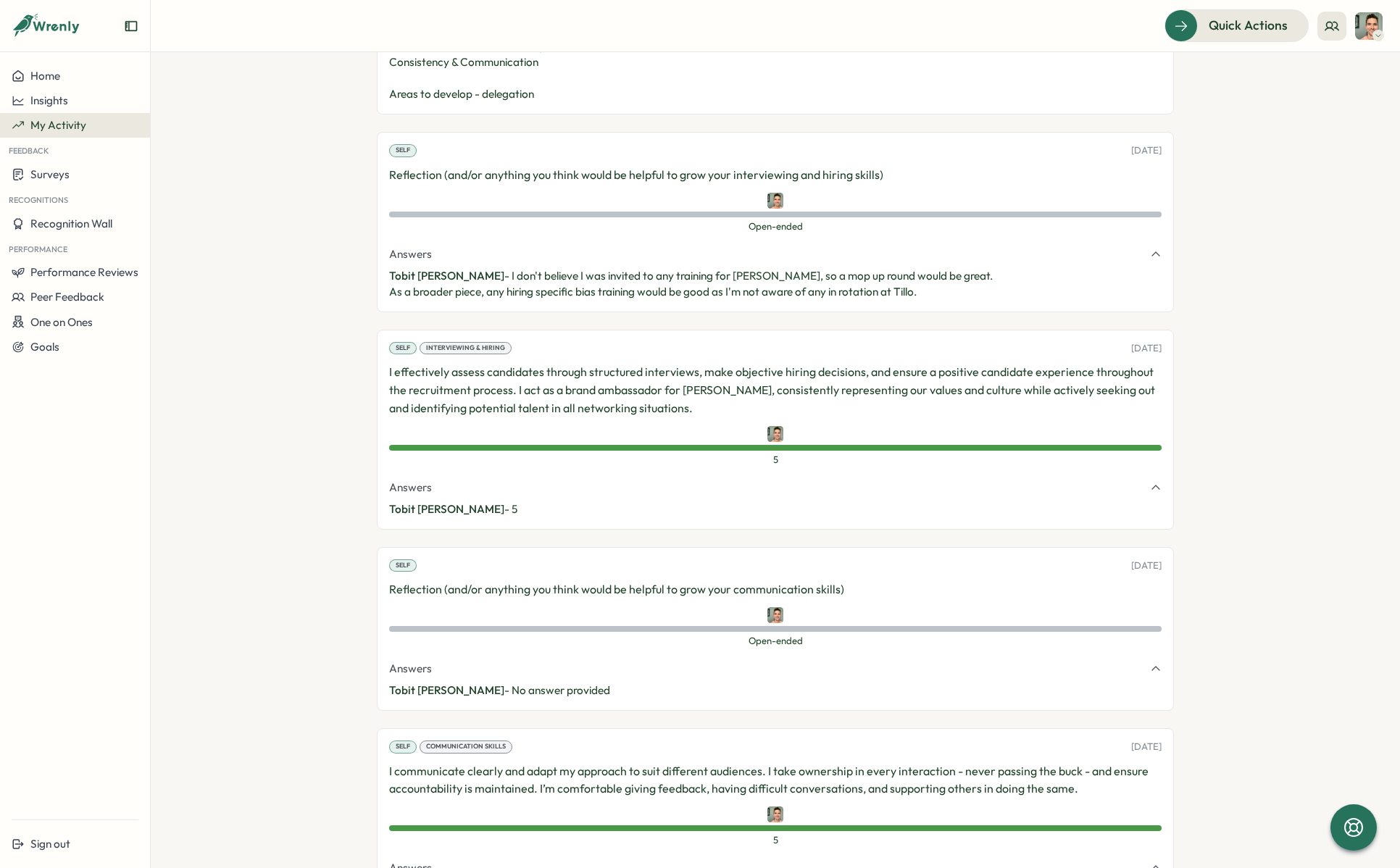
scroll to position [0, 0]
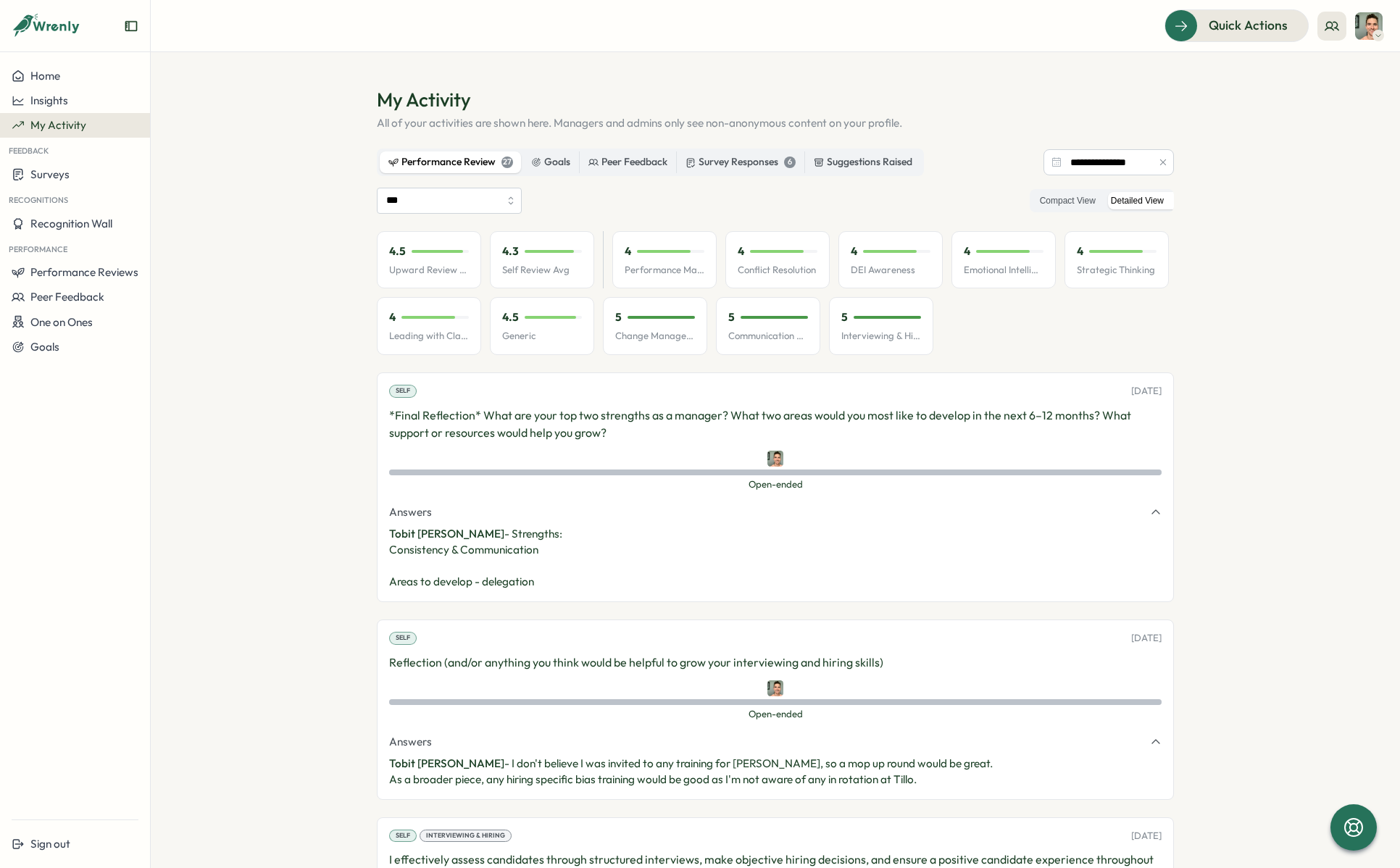
click at [1223, 194] on section "**********" at bounding box center [775, 461] width 1249 height 817
click at [442, 199] on input "***" at bounding box center [448, 201] width 145 height 26
click at [484, 196] on input "**********" at bounding box center [448, 201] width 145 height 26
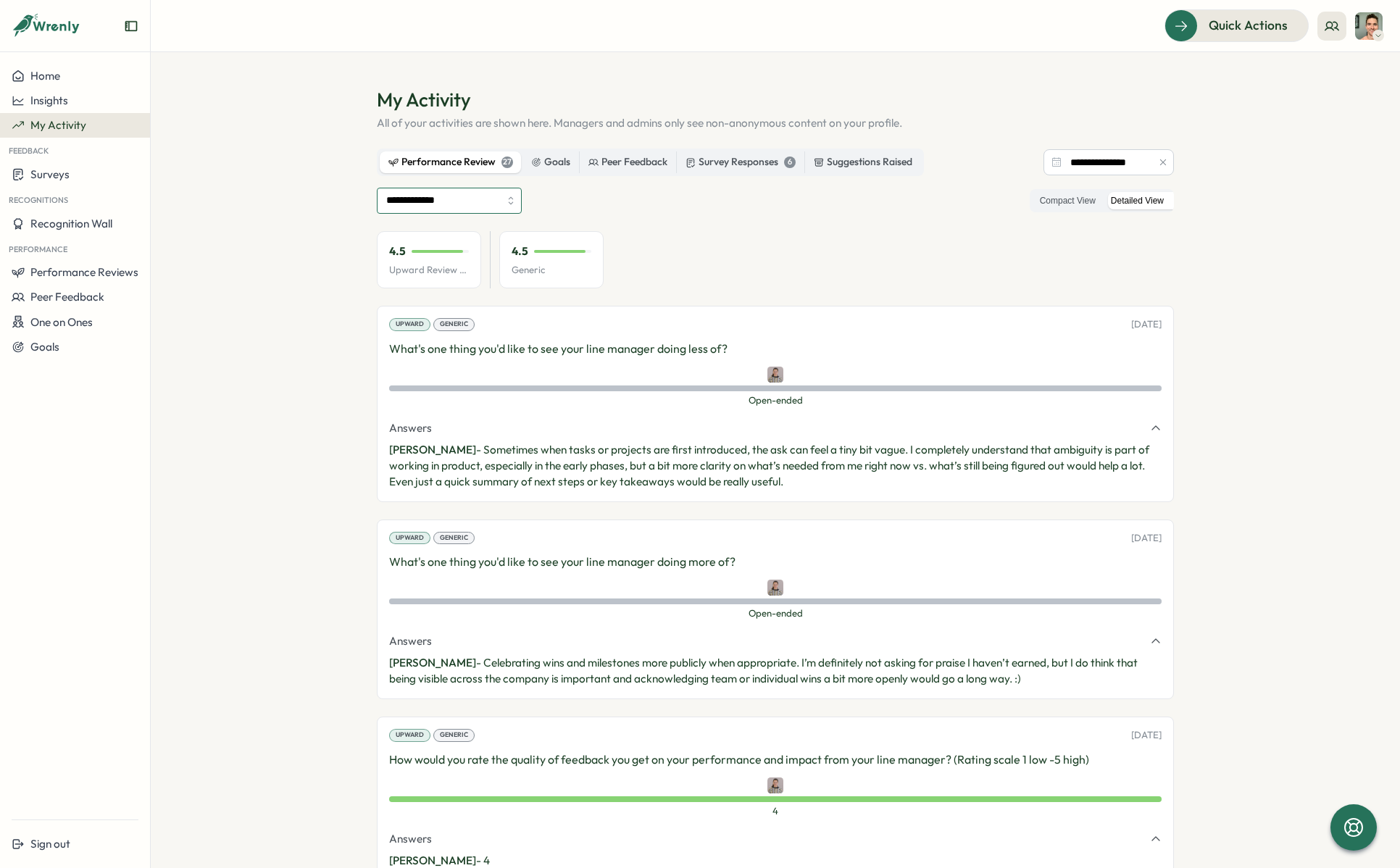
click at [406, 210] on input "**********" at bounding box center [448, 201] width 145 height 26
type input "***"
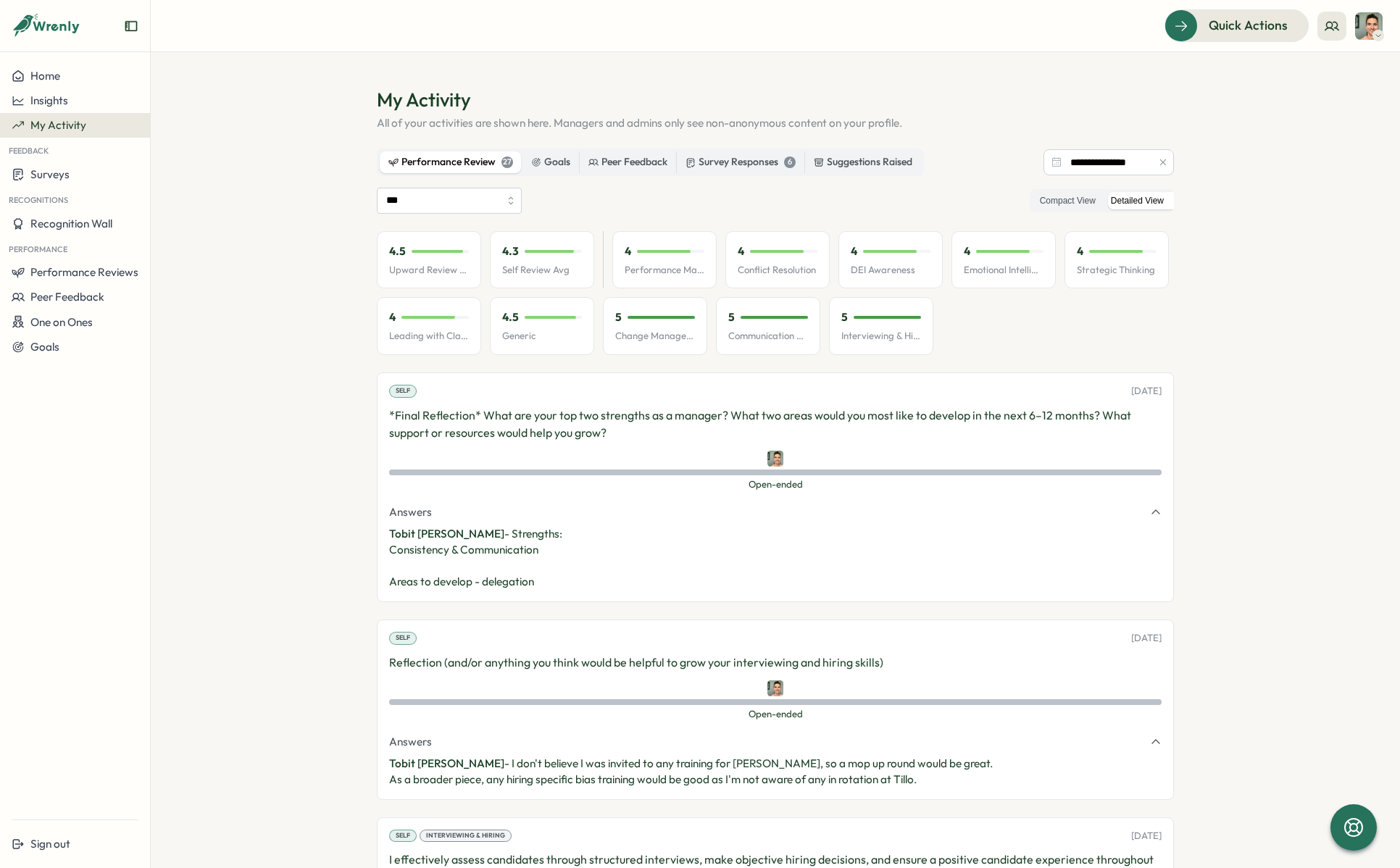
click at [1125, 194] on label "Detailed View" at bounding box center [1137, 201] width 68 height 18
click at [1060, 200] on label "Compact View" at bounding box center [1067, 201] width 70 height 18
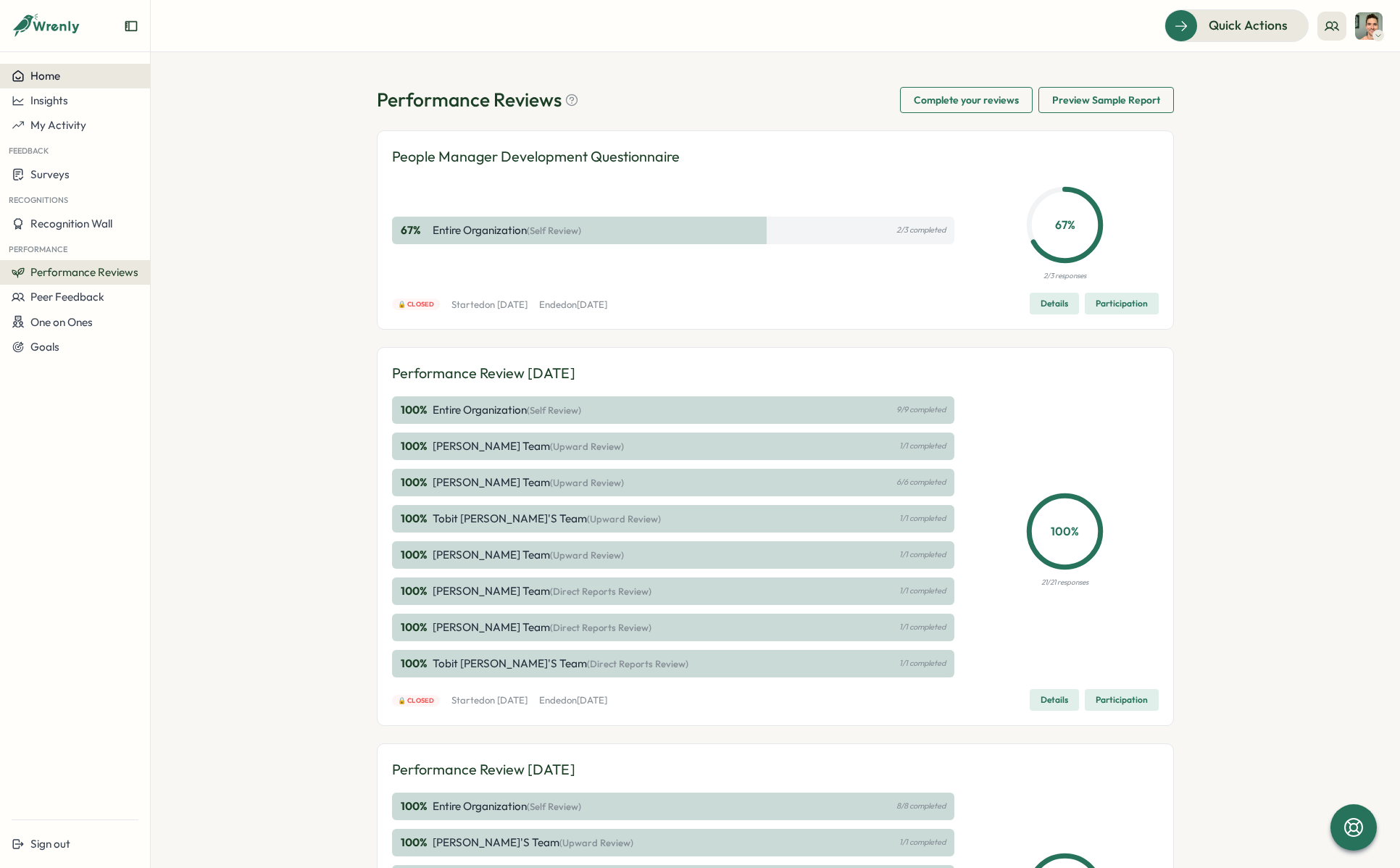
click at [49, 75] on span "Home" at bounding box center [45, 75] width 30 height 14
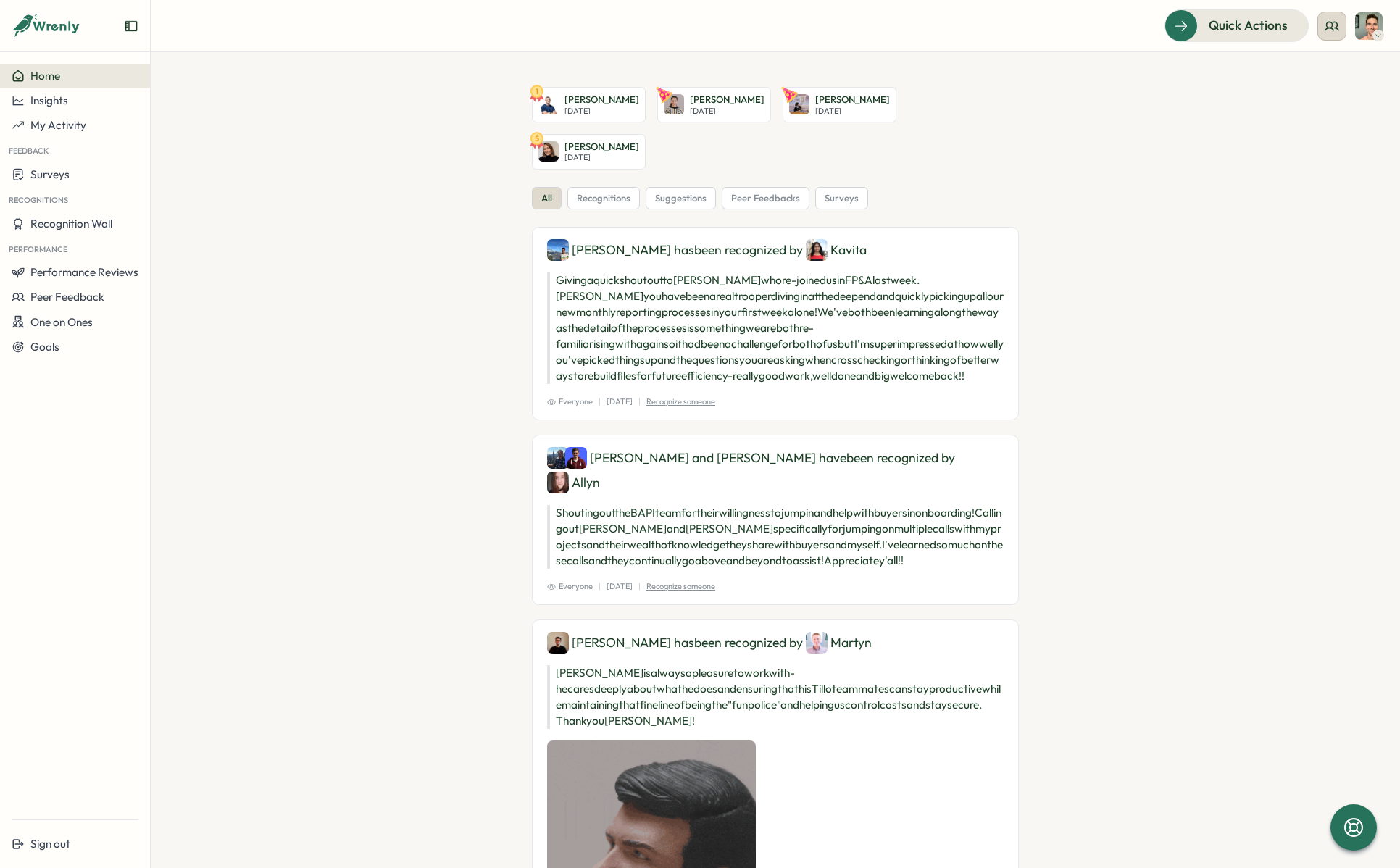
click at [1326, 21] on circle at bounding box center [1329, 24] width 6 height 6
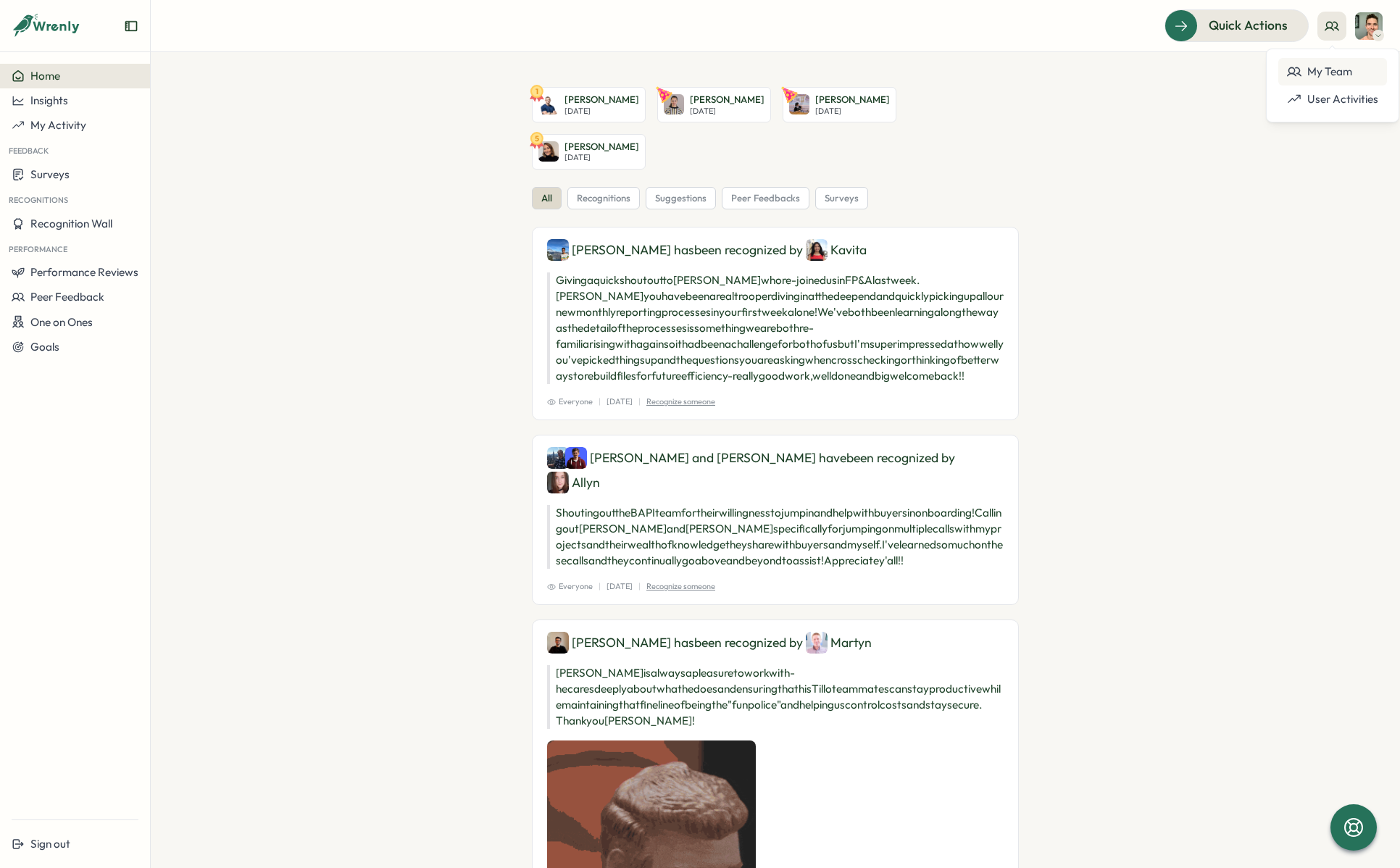
click at [1326, 66] on div "My Team" at bounding box center [1332, 71] width 91 height 16
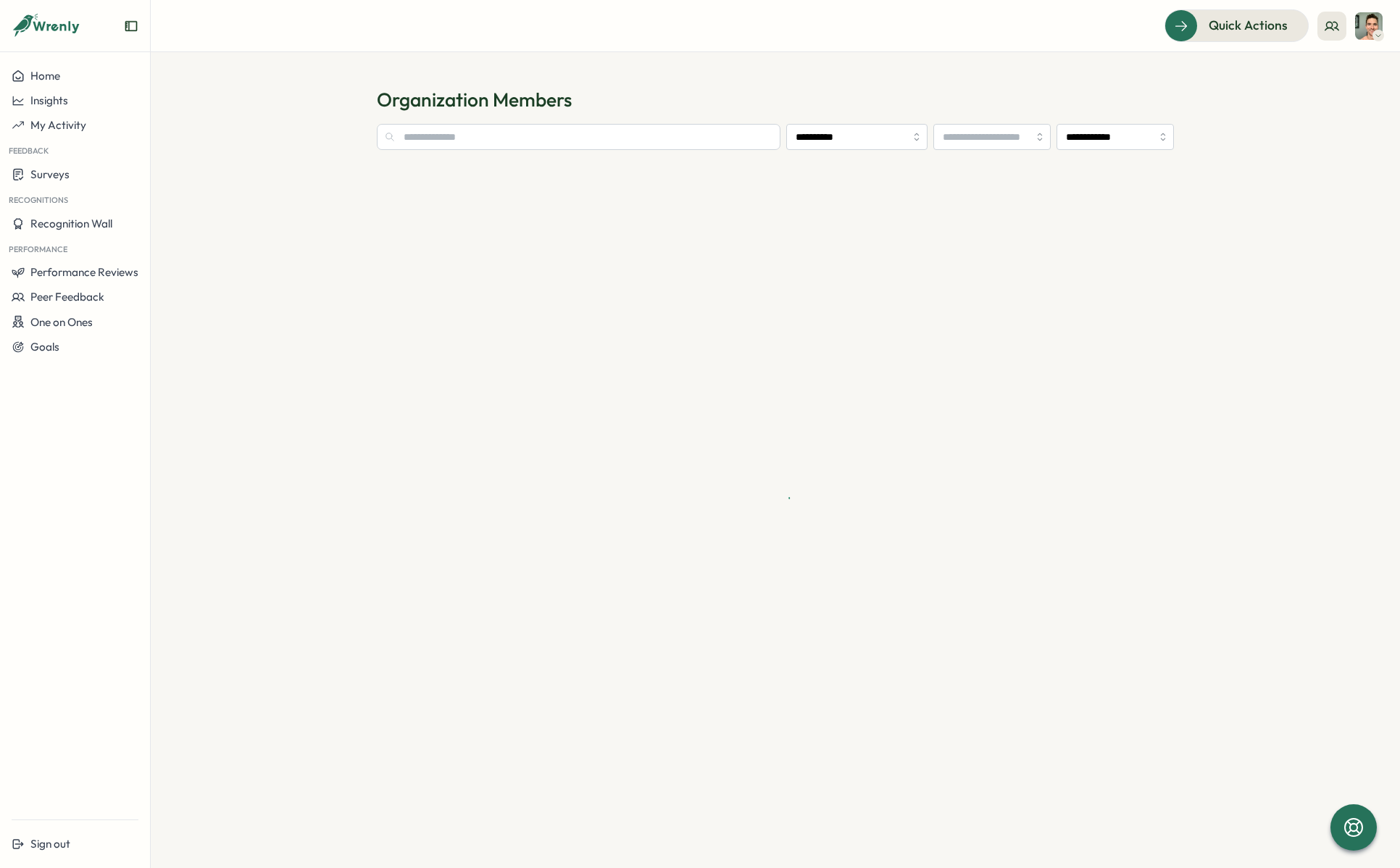
type input "**********"
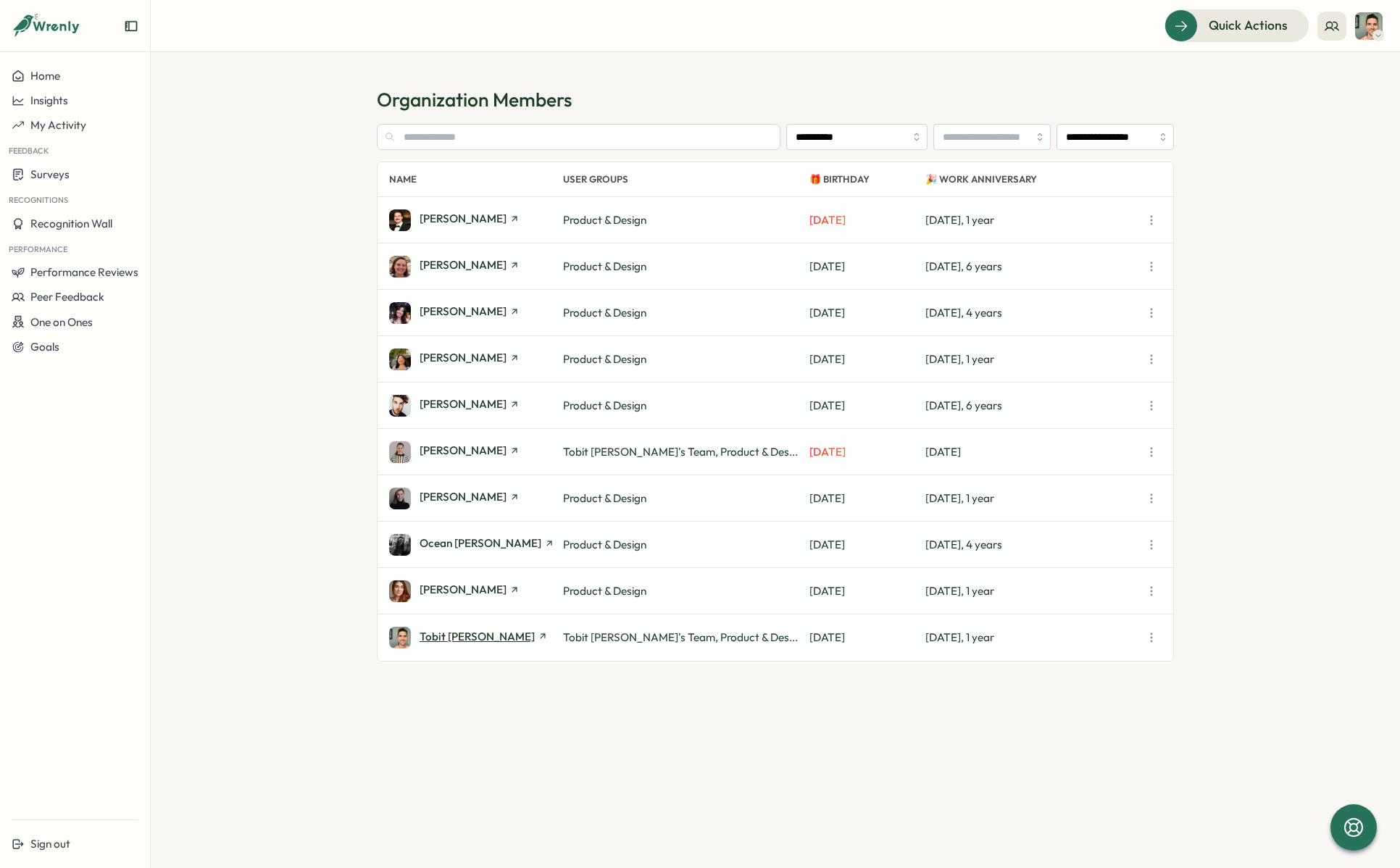
click at [427, 634] on span "Tobit [PERSON_NAME]" at bounding box center [477, 636] width 115 height 11
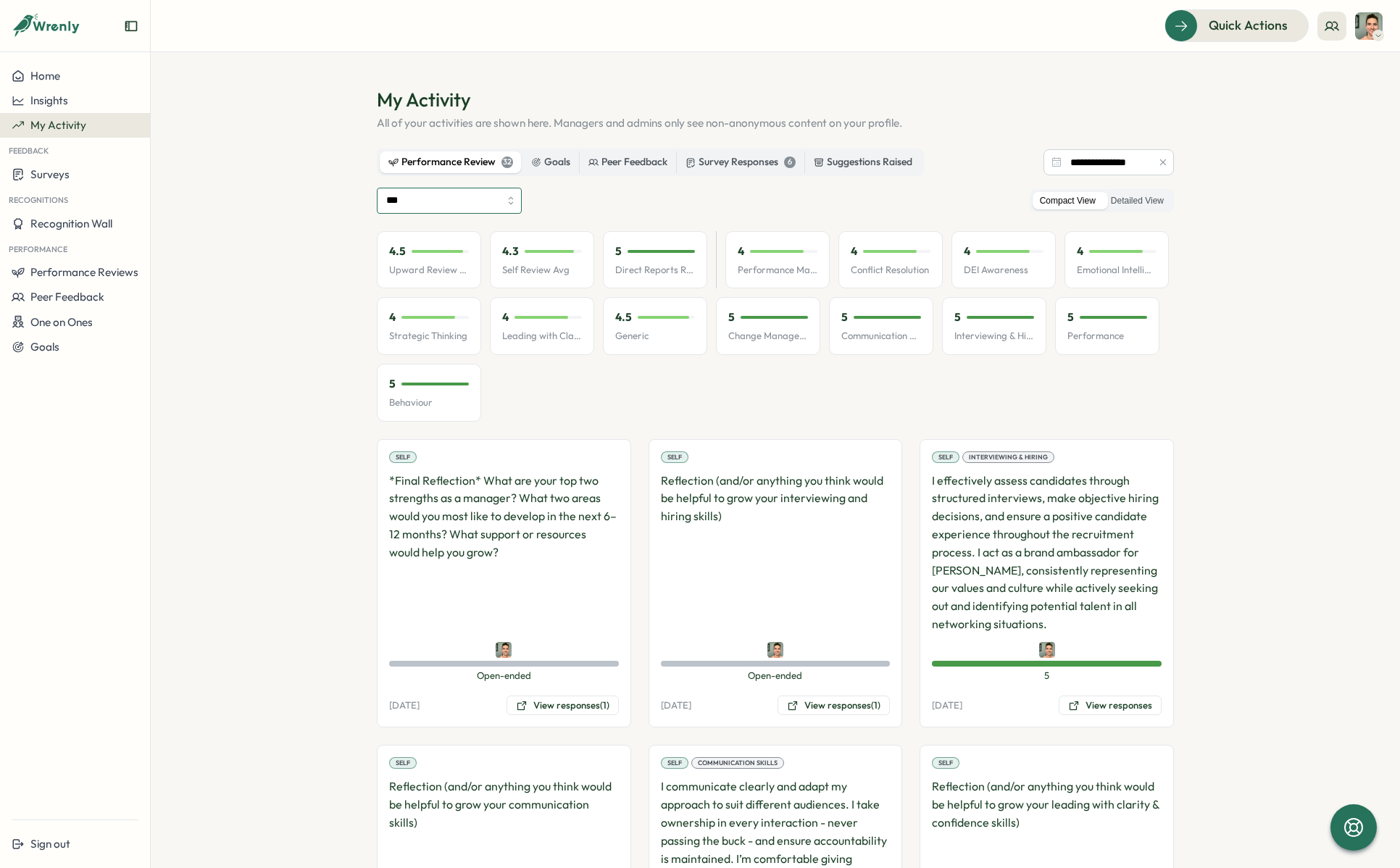
click at [459, 208] on input "***" at bounding box center [448, 201] width 145 height 26
type input "**********"
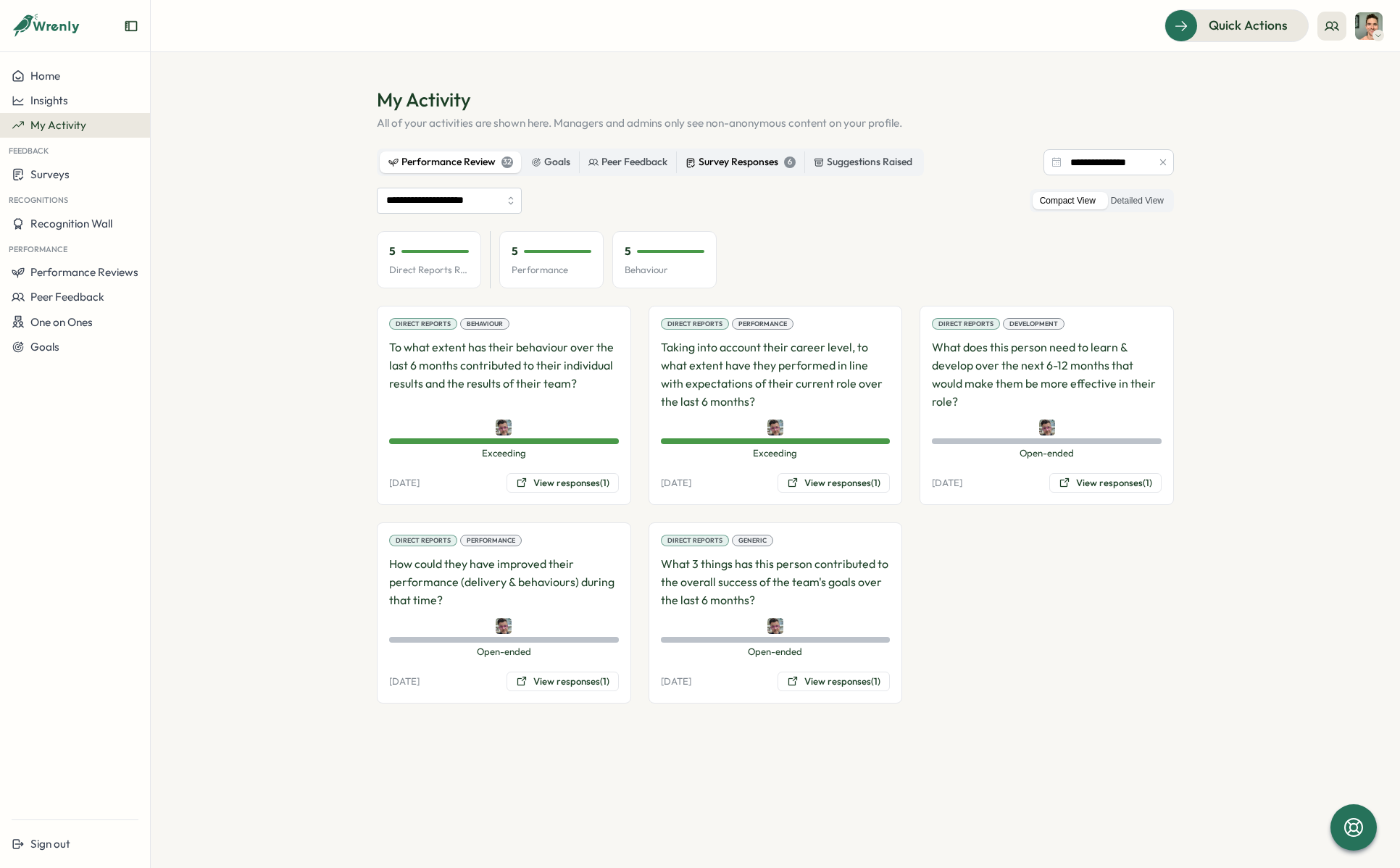
click at [777, 160] on div "Survey Responses 6" at bounding box center [740, 162] width 110 height 16
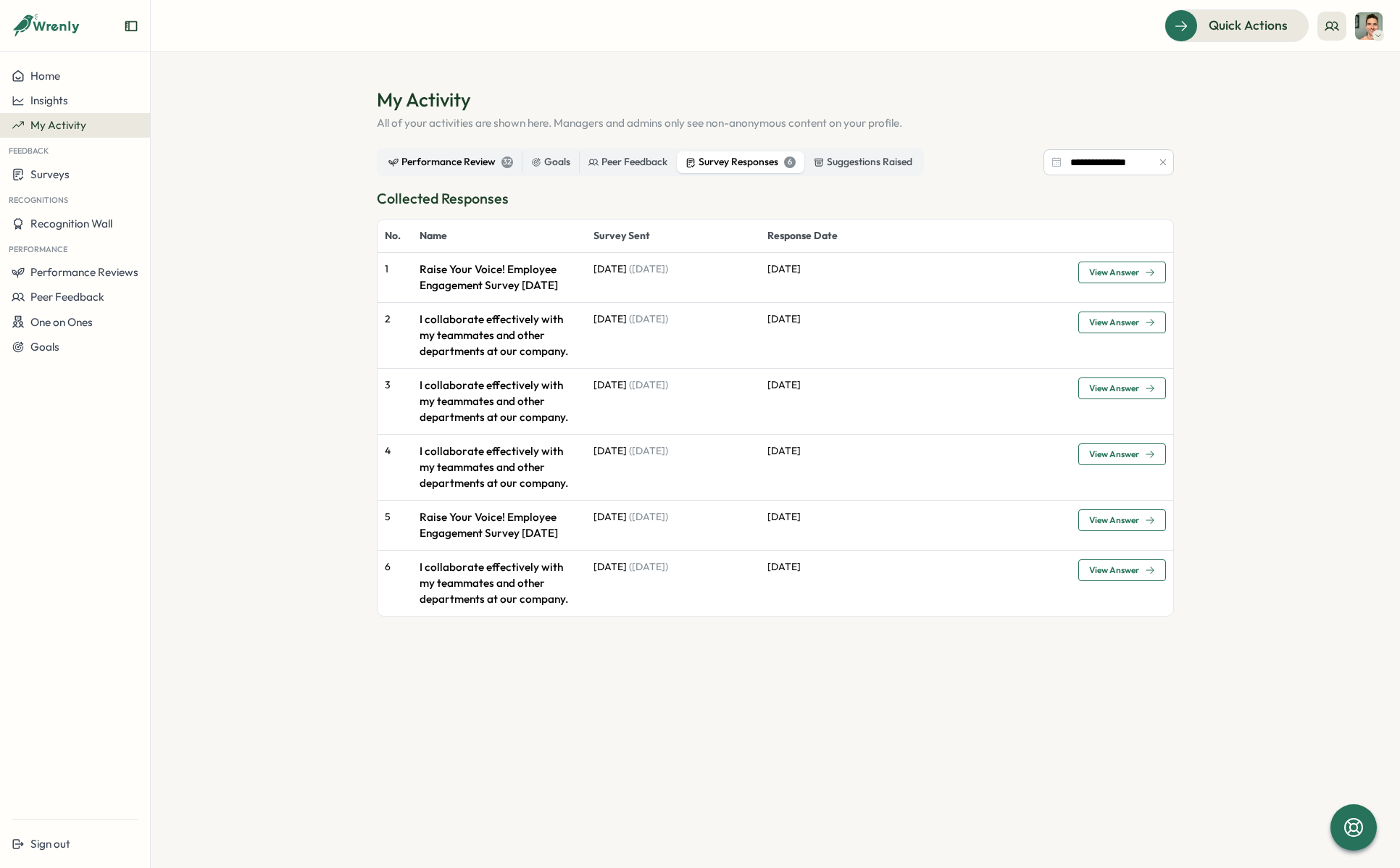
click at [460, 158] on div "Performance Review 32" at bounding box center [450, 162] width 124 height 16
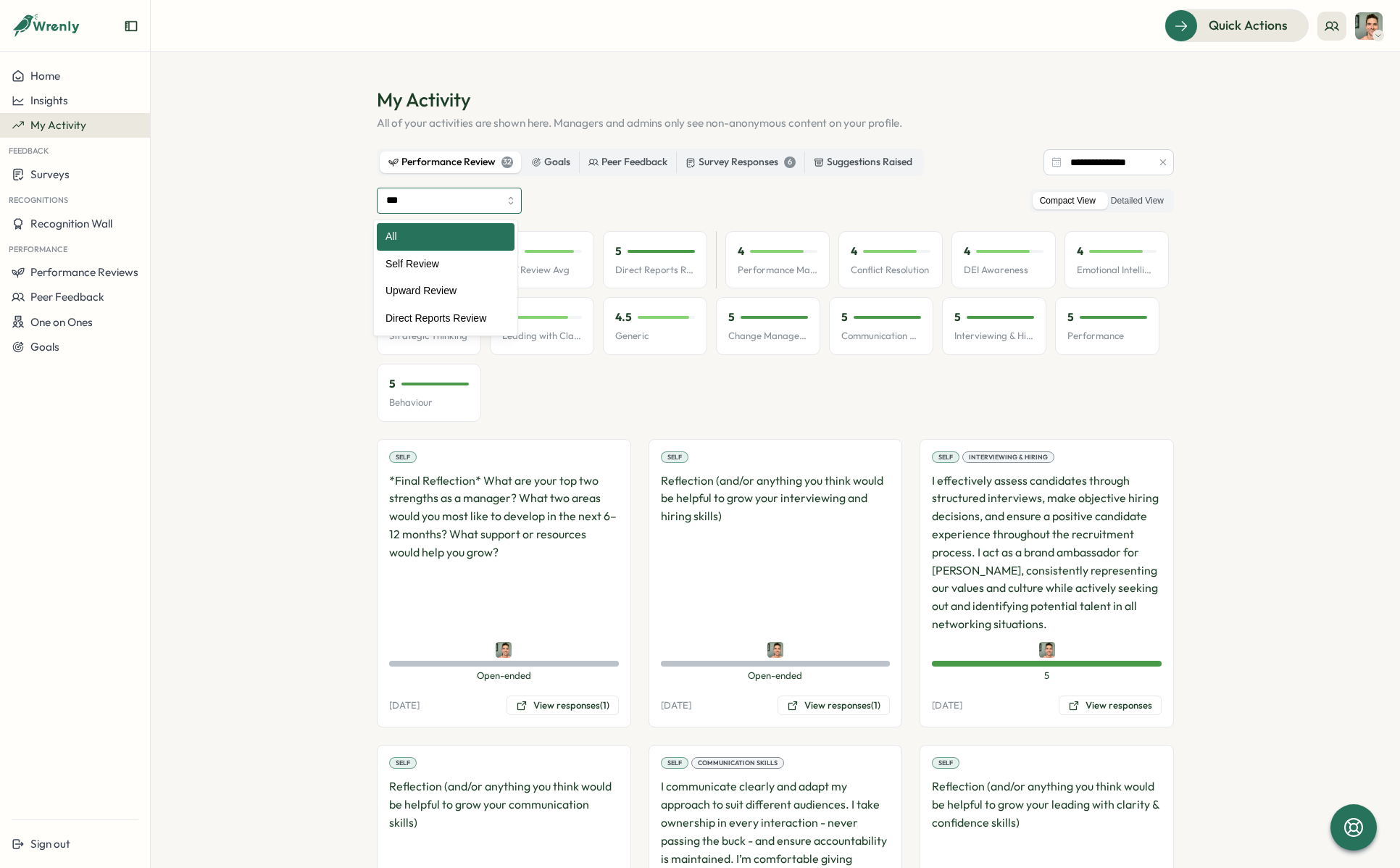
drag, startPoint x: 432, startPoint y: 190, endPoint x: 440, endPoint y: 200, distance: 12.8
click at [432, 190] on input "***" at bounding box center [448, 201] width 145 height 26
type input "**********"
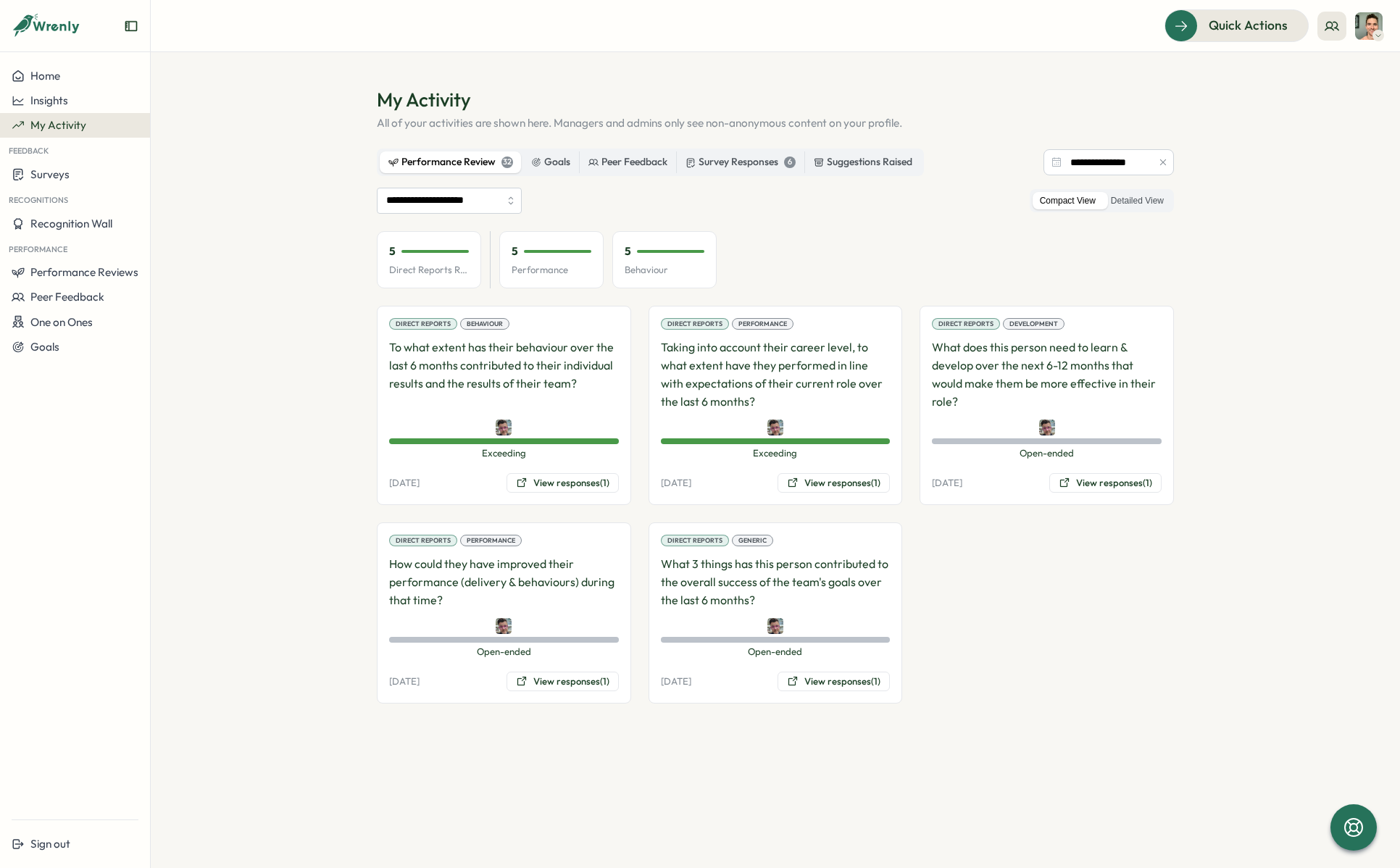
click at [1153, 765] on section "**********" at bounding box center [775, 461] width 1249 height 817
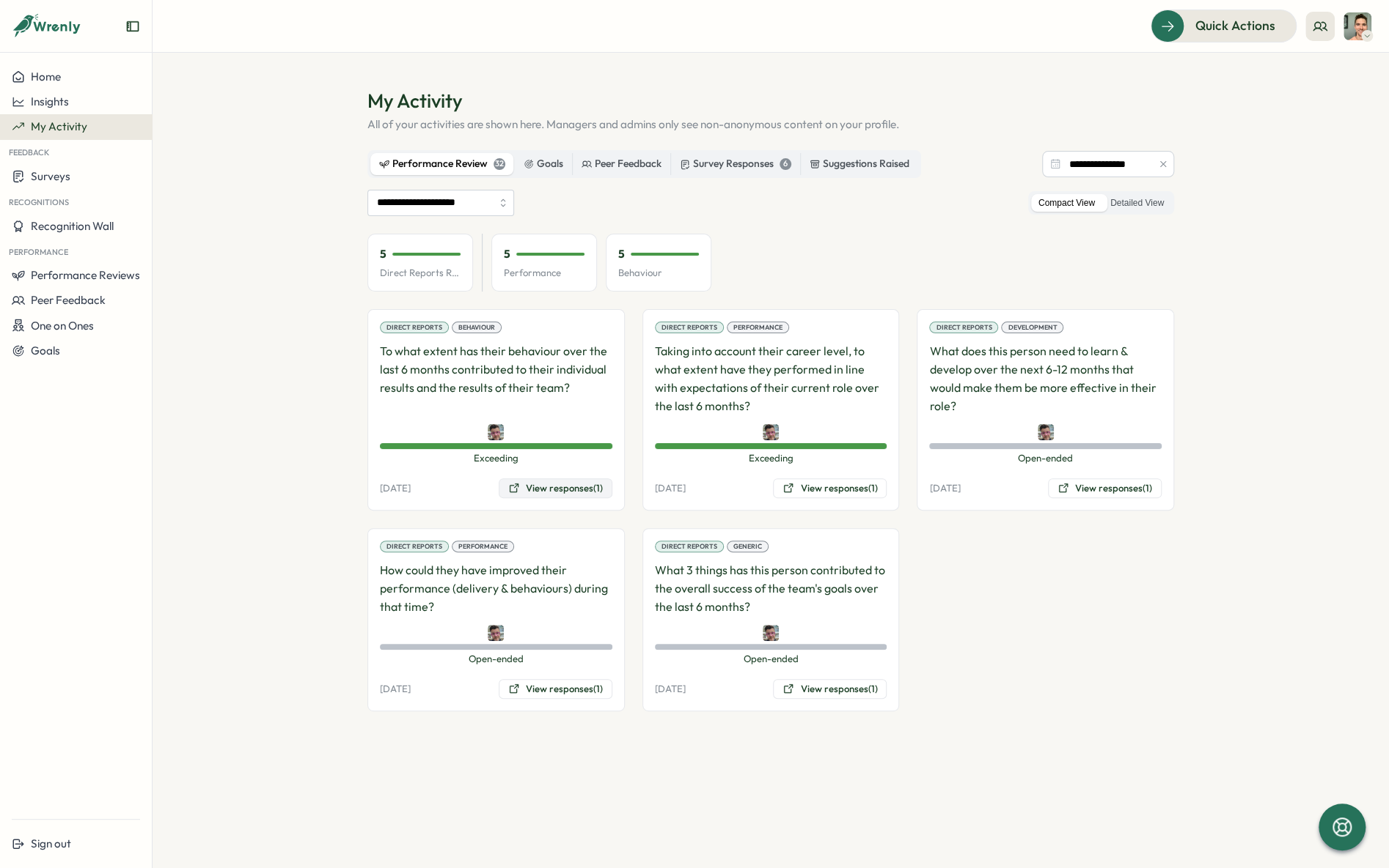
click at [561, 487] on button "View responses (1)" at bounding box center [555, 489] width 114 height 21
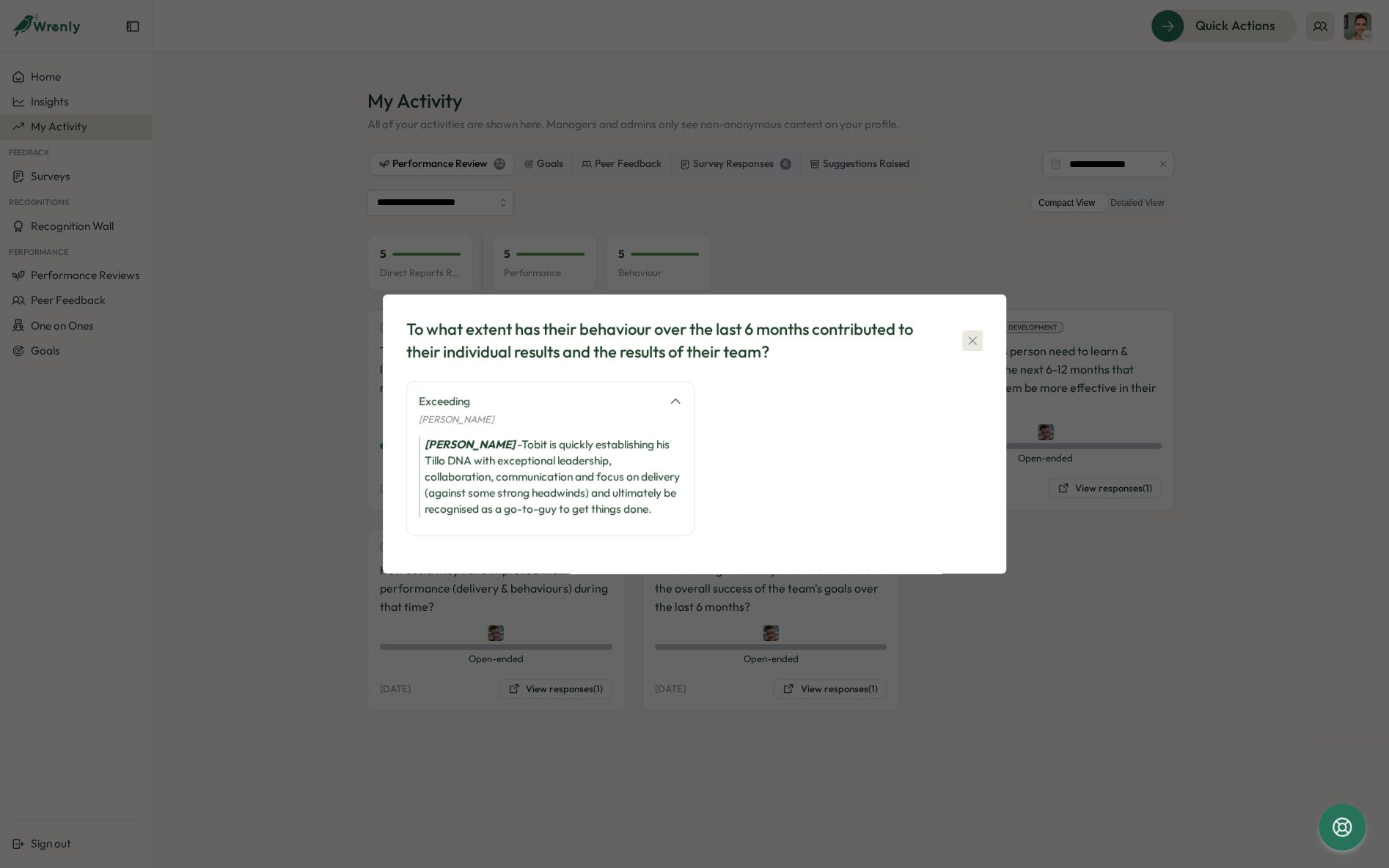
click at [978, 340] on icon "button" at bounding box center [972, 341] width 15 height 15
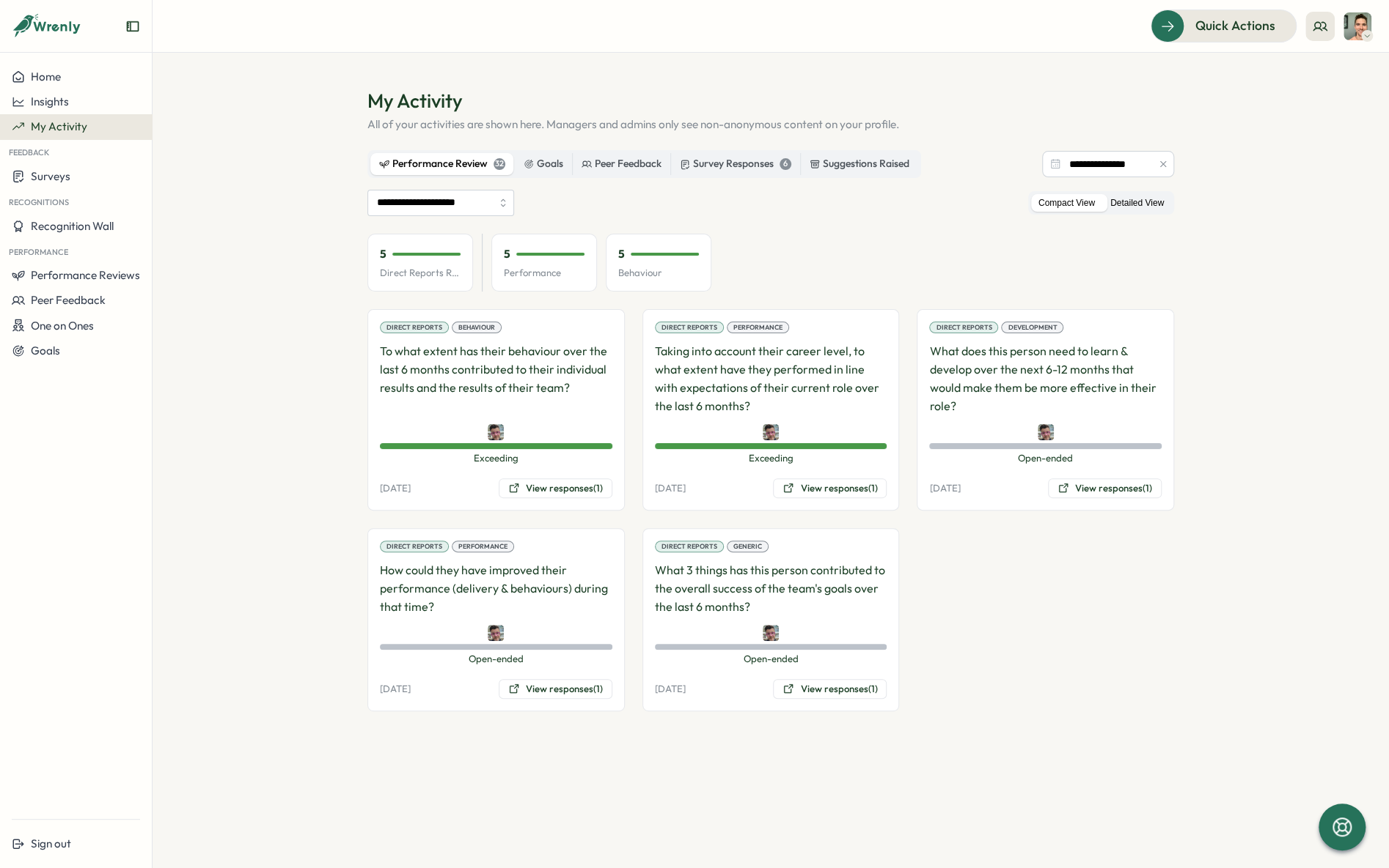
click at [1143, 206] on label "Detailed View" at bounding box center [1137, 203] width 69 height 18
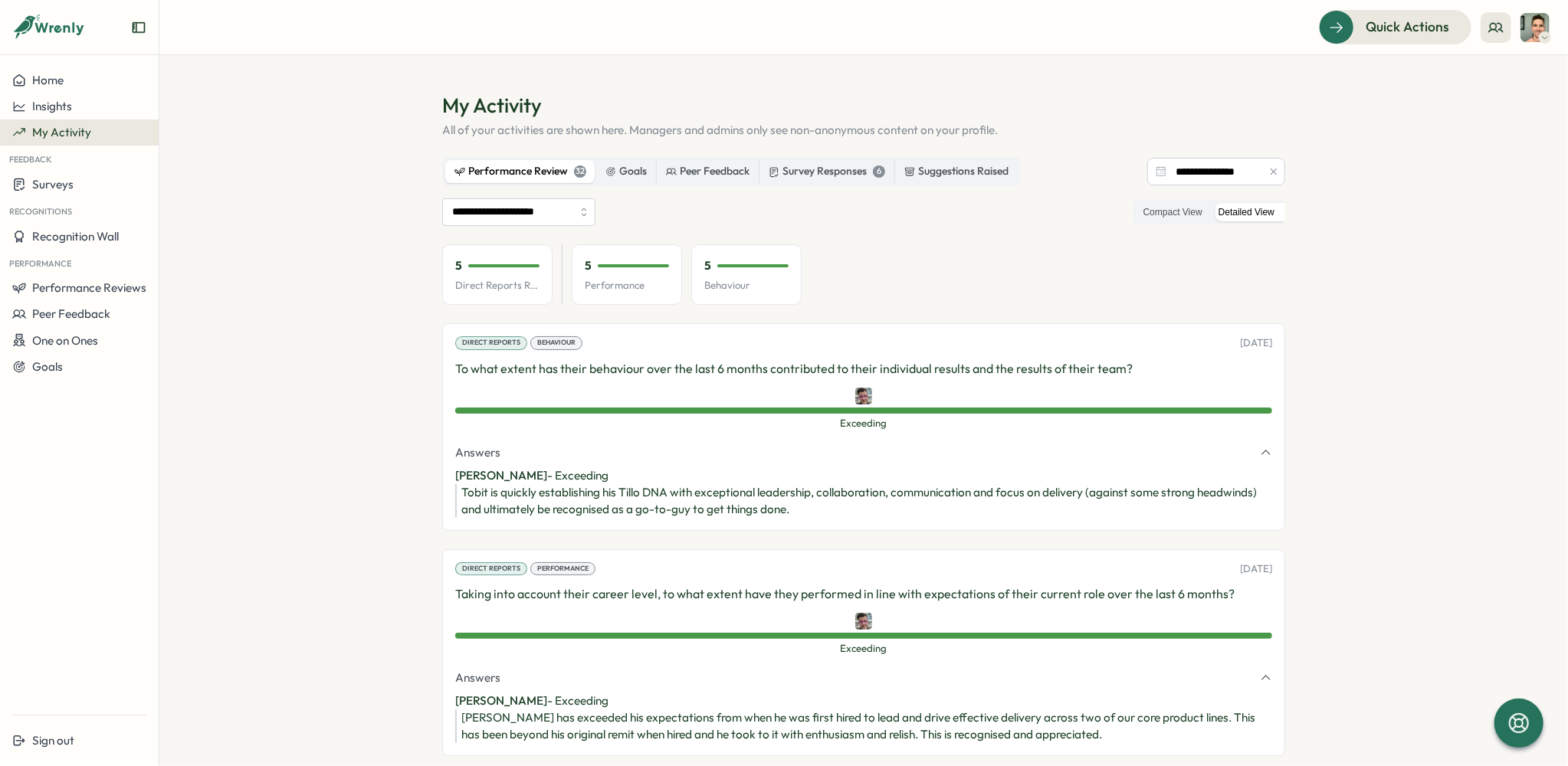
click at [254, 432] on section "**********" at bounding box center [863, 411] width 1408 height 711
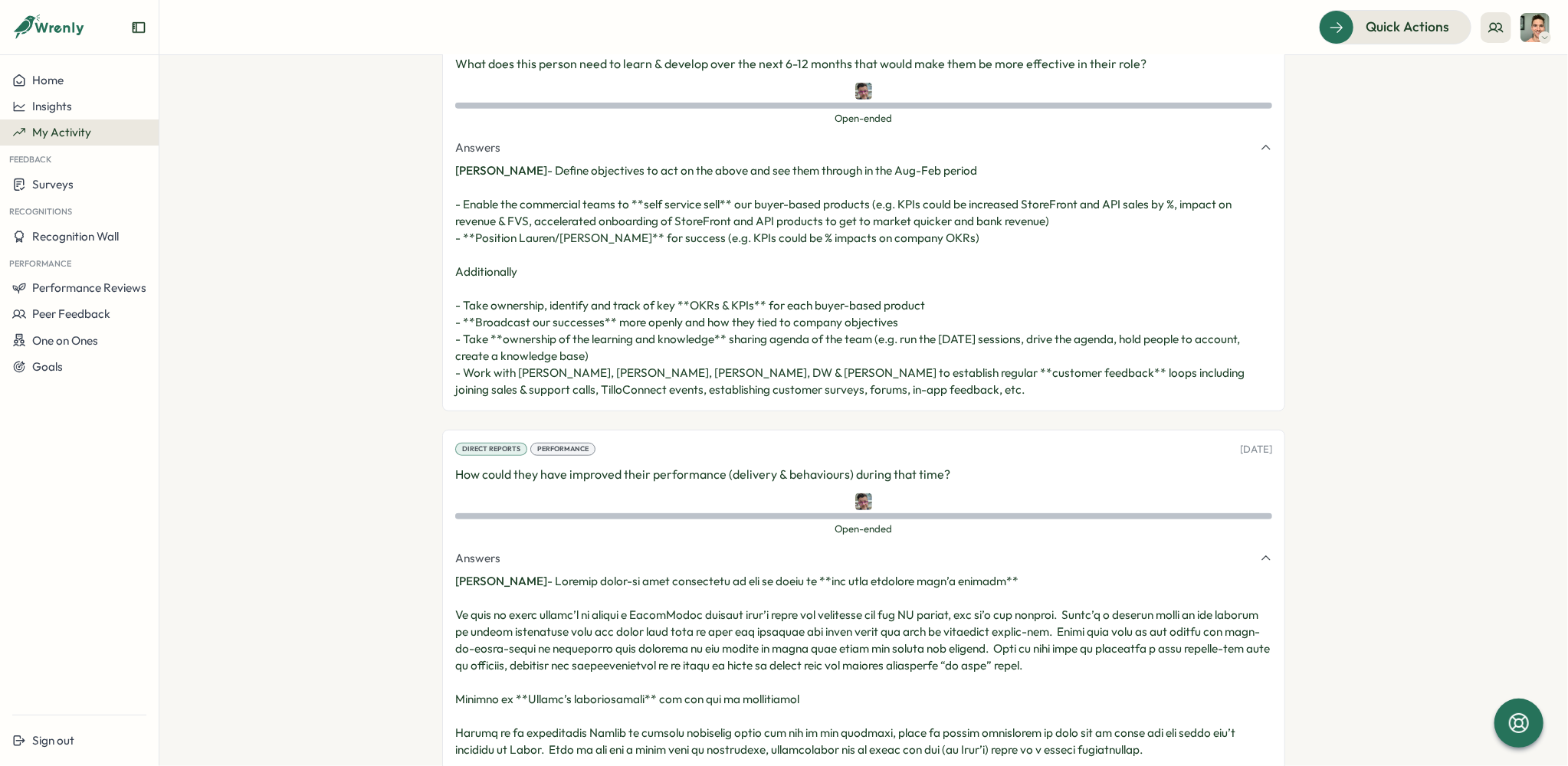
scroll to position [733, 0]
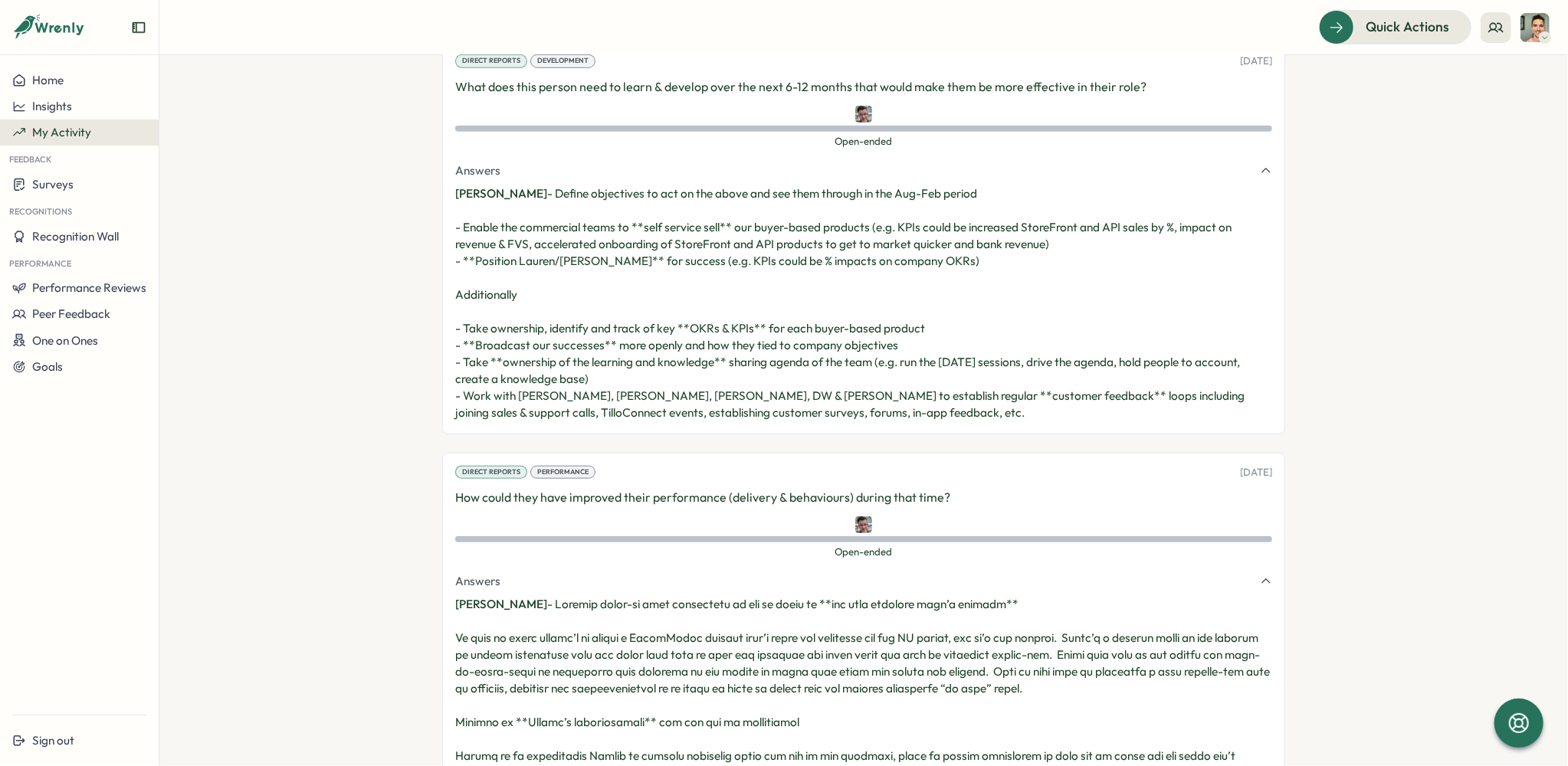
click at [587, 322] on p "[PERSON_NAME] -" at bounding box center [863, 304] width 817 height 236
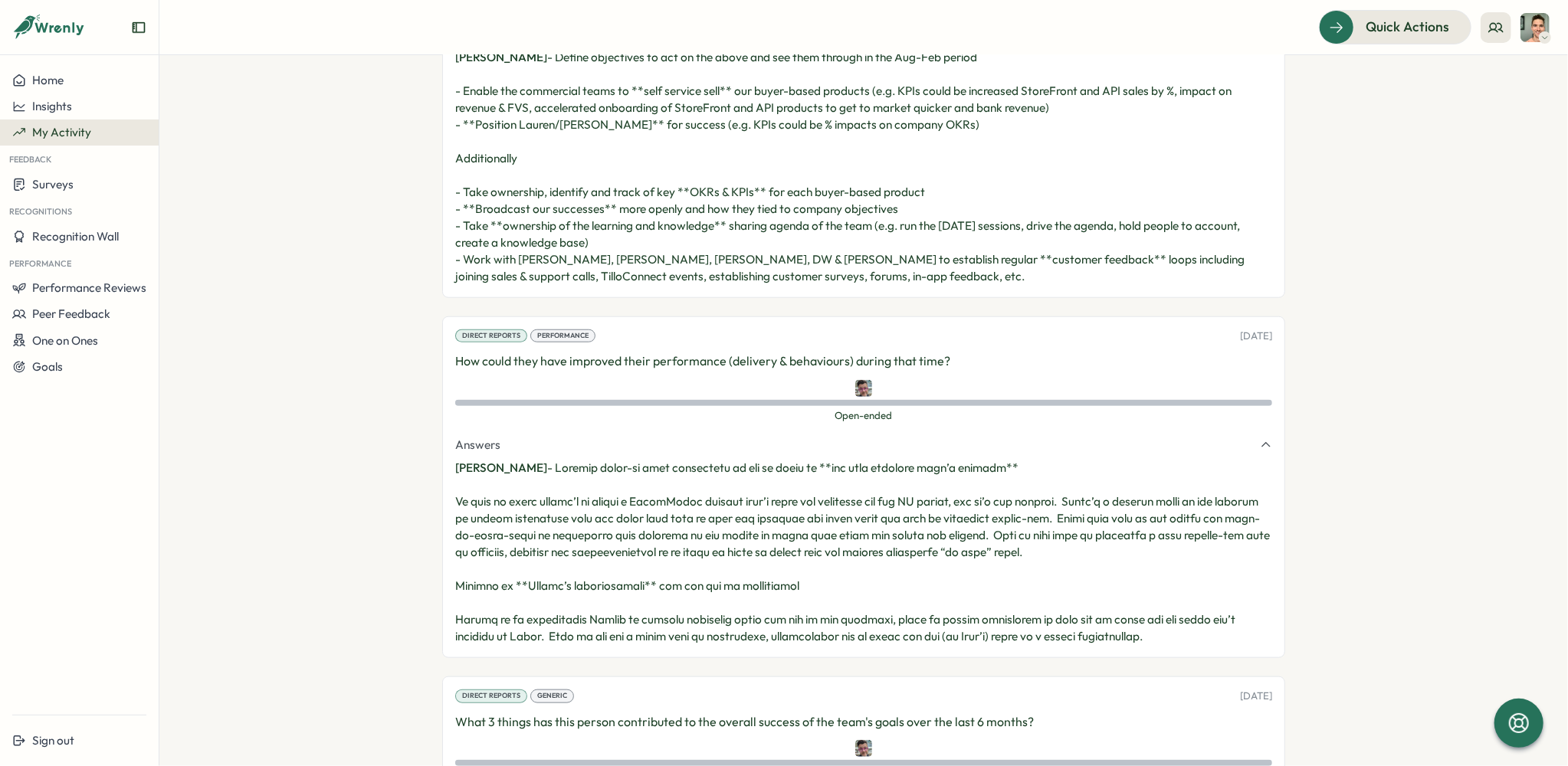
scroll to position [918, 0]
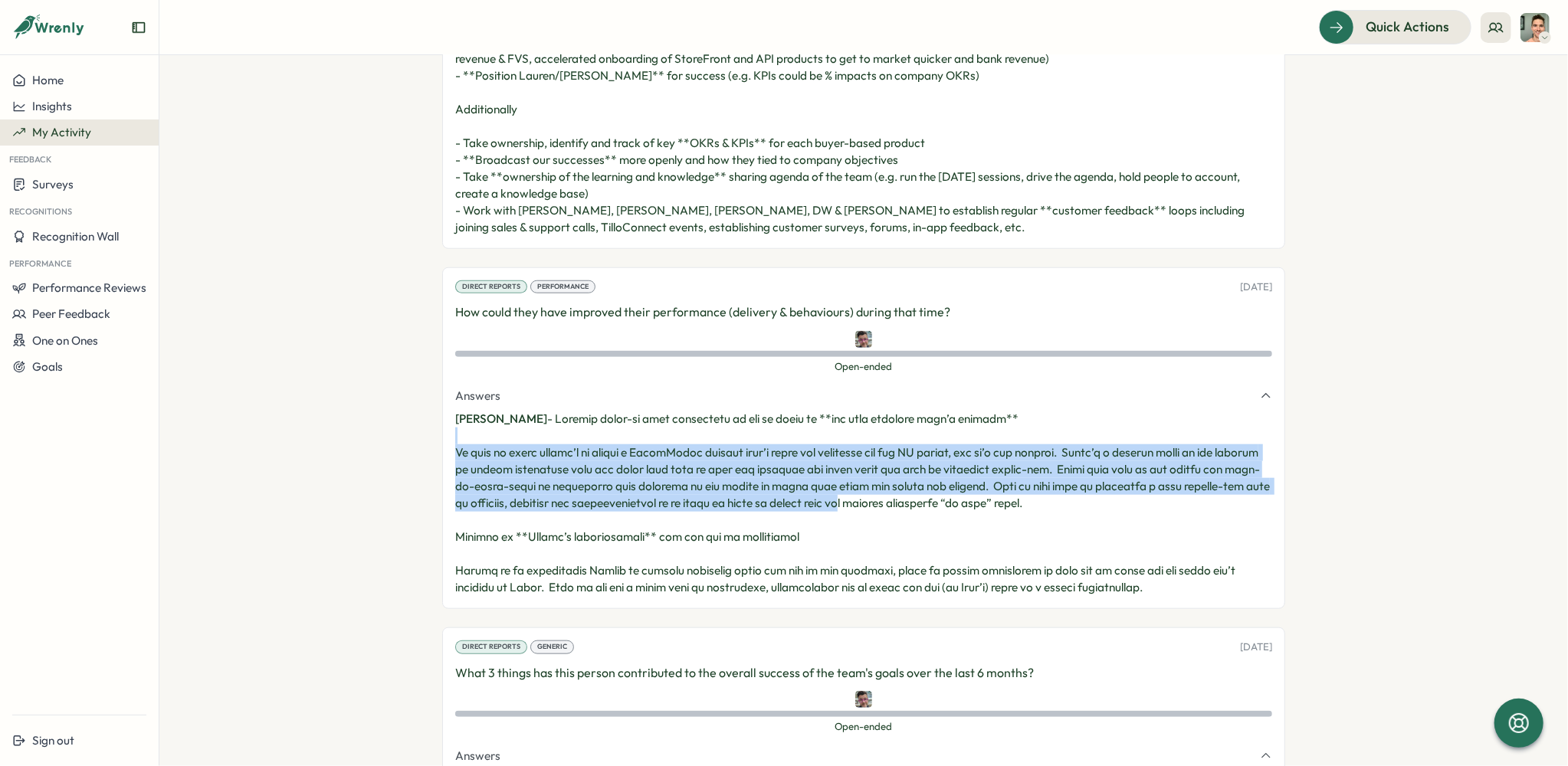
drag, startPoint x: 534, startPoint y: 442, endPoint x: 898, endPoint y: 499, distance: 368.4
click at [898, 499] on p "[PERSON_NAME] -" at bounding box center [863, 503] width 817 height 186
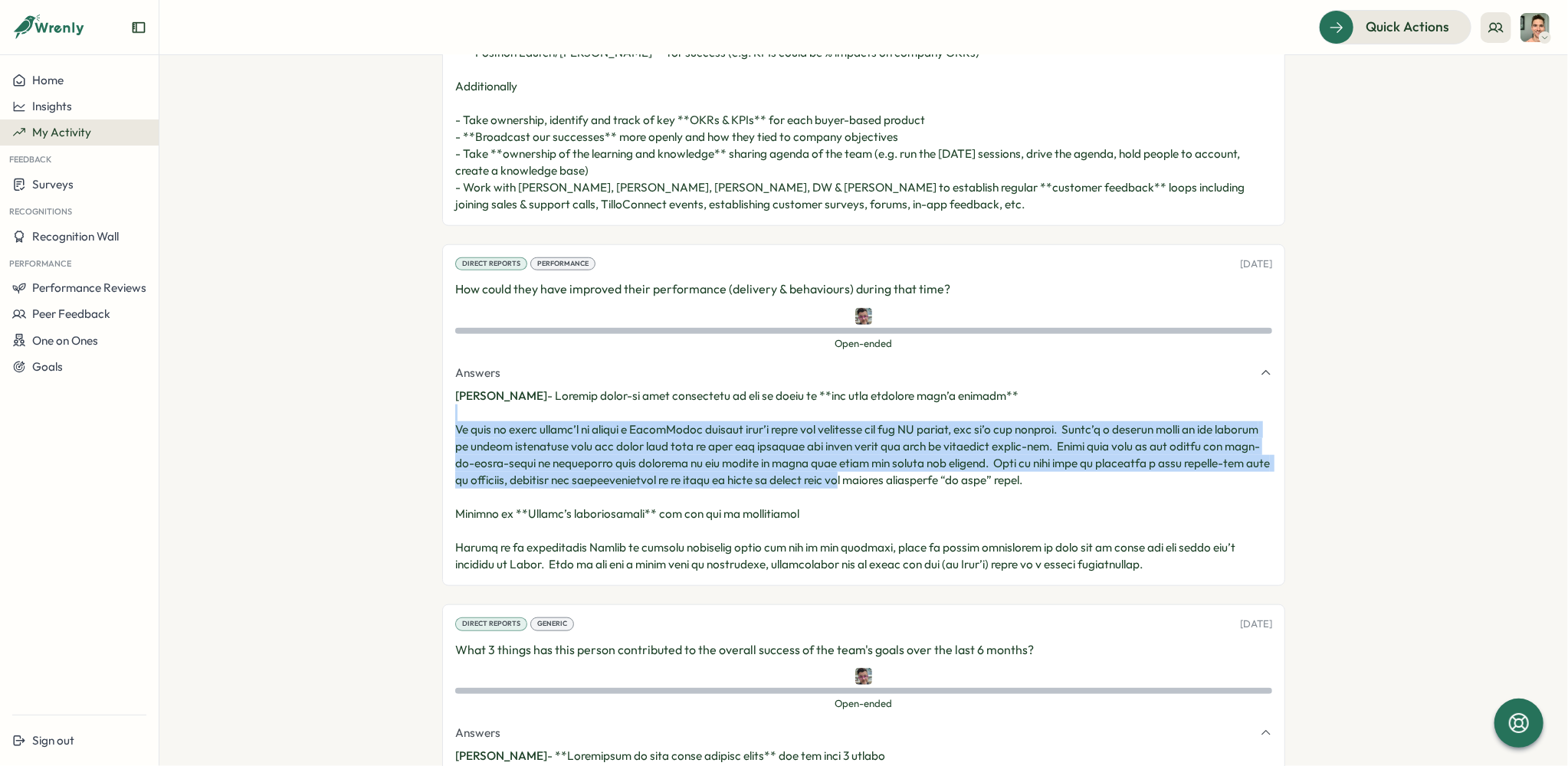
scroll to position [974, 0]
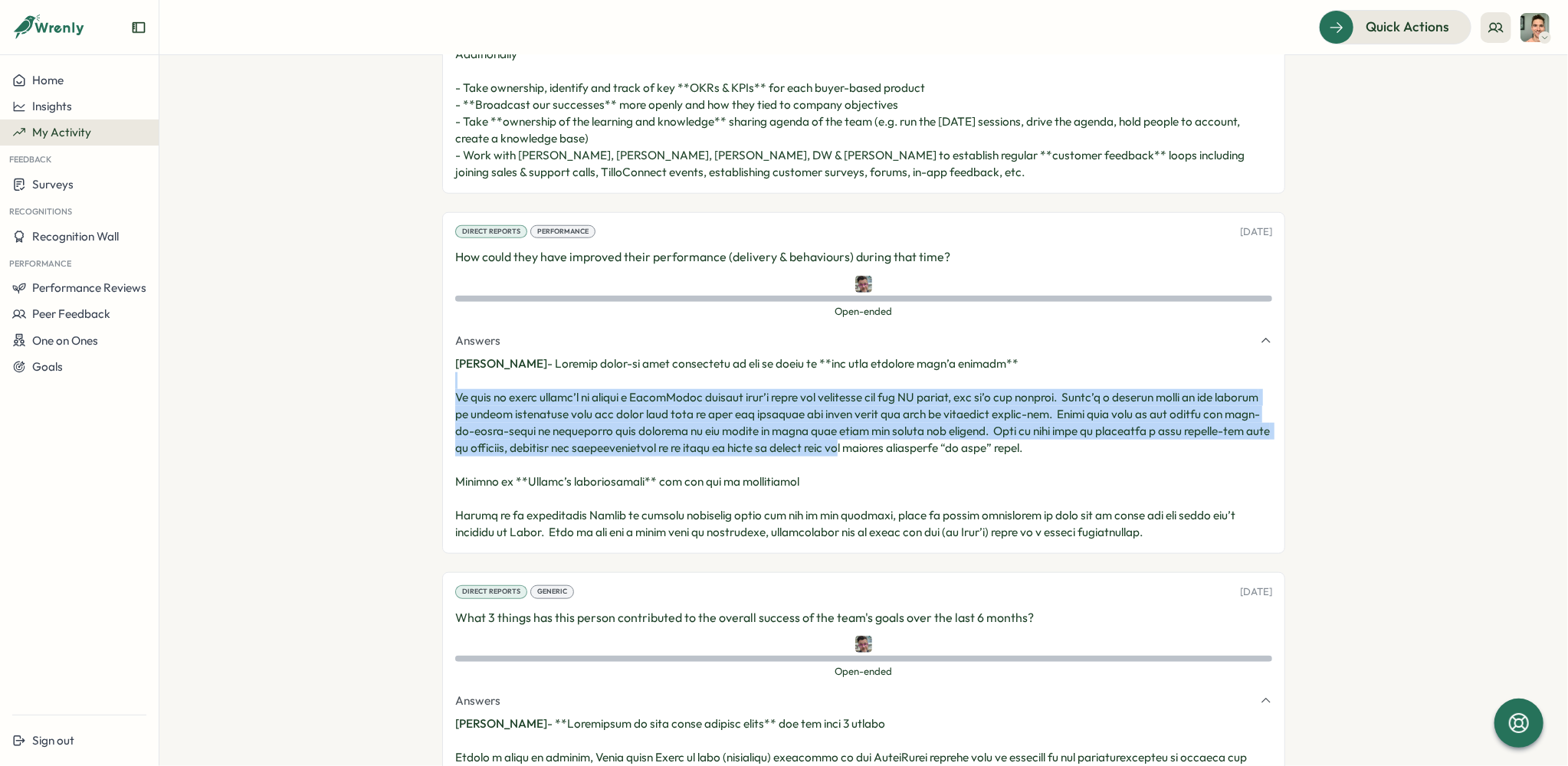
click at [495, 417] on p "[PERSON_NAME] -" at bounding box center [863, 448] width 817 height 186
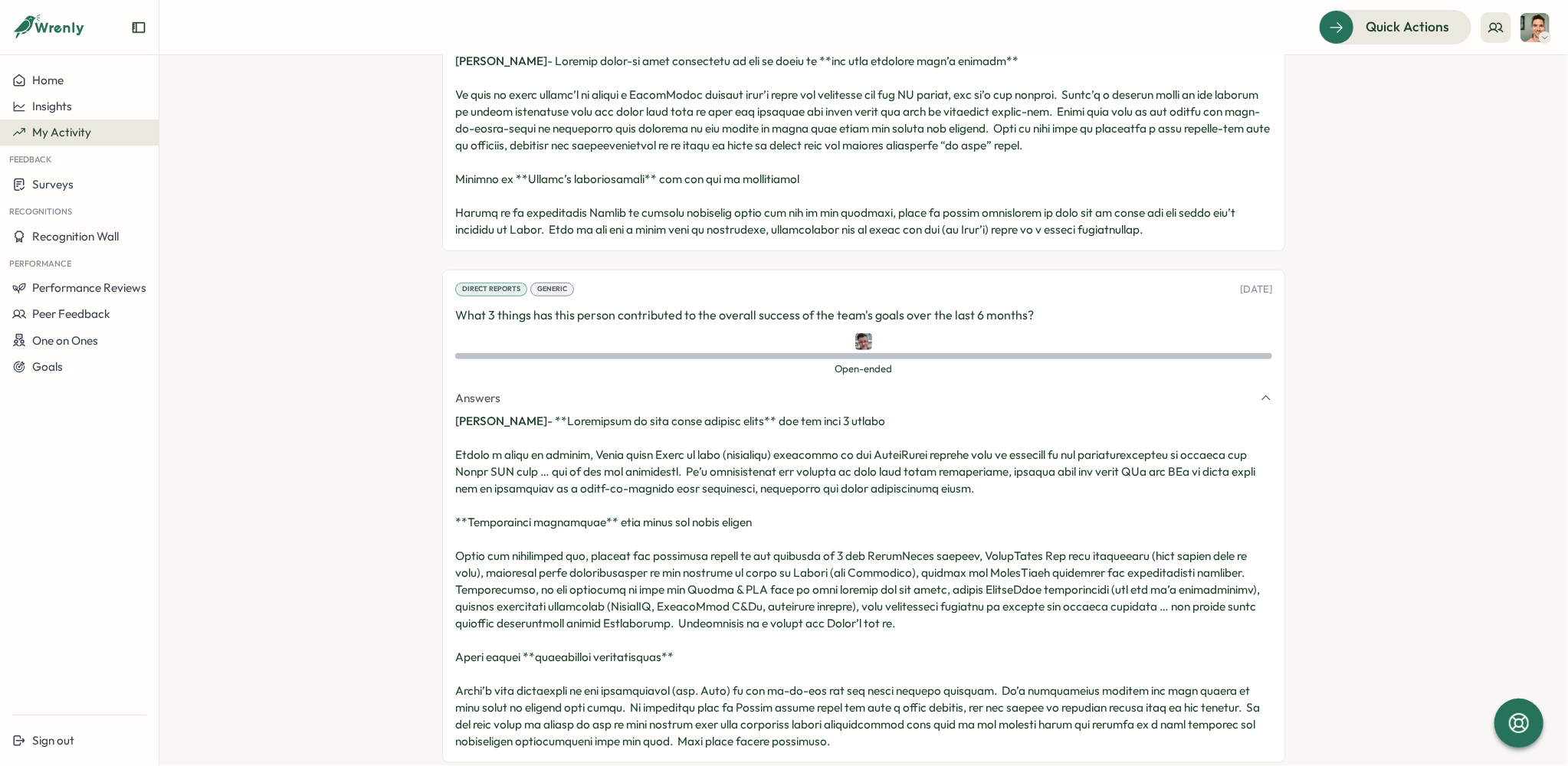
scroll to position [1309, 0]
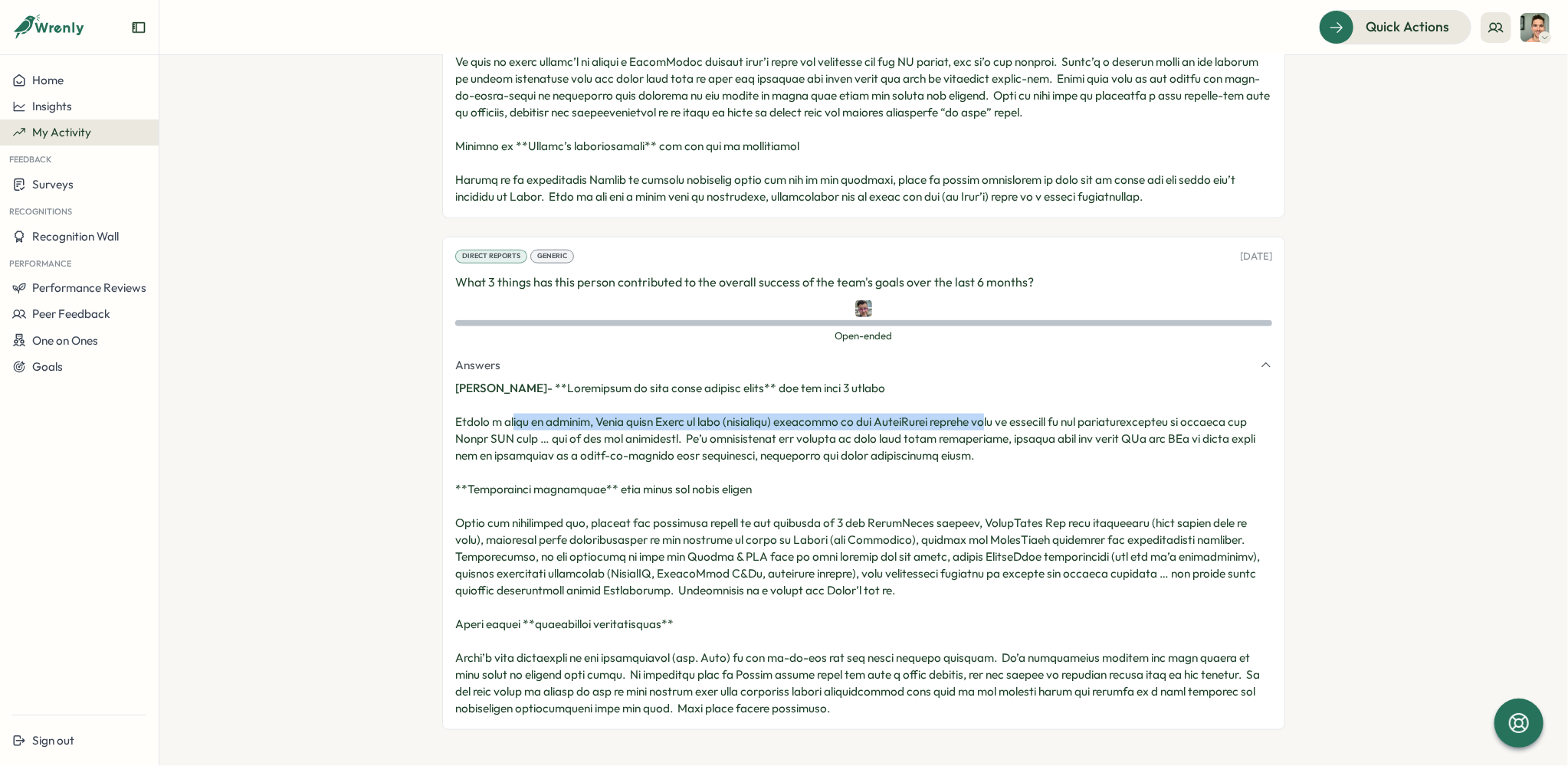
drag, startPoint x: 525, startPoint y: 413, endPoint x: 984, endPoint y: 418, distance: 459.0
click at [984, 418] on p "[PERSON_NAME] -" at bounding box center [863, 548] width 817 height 337
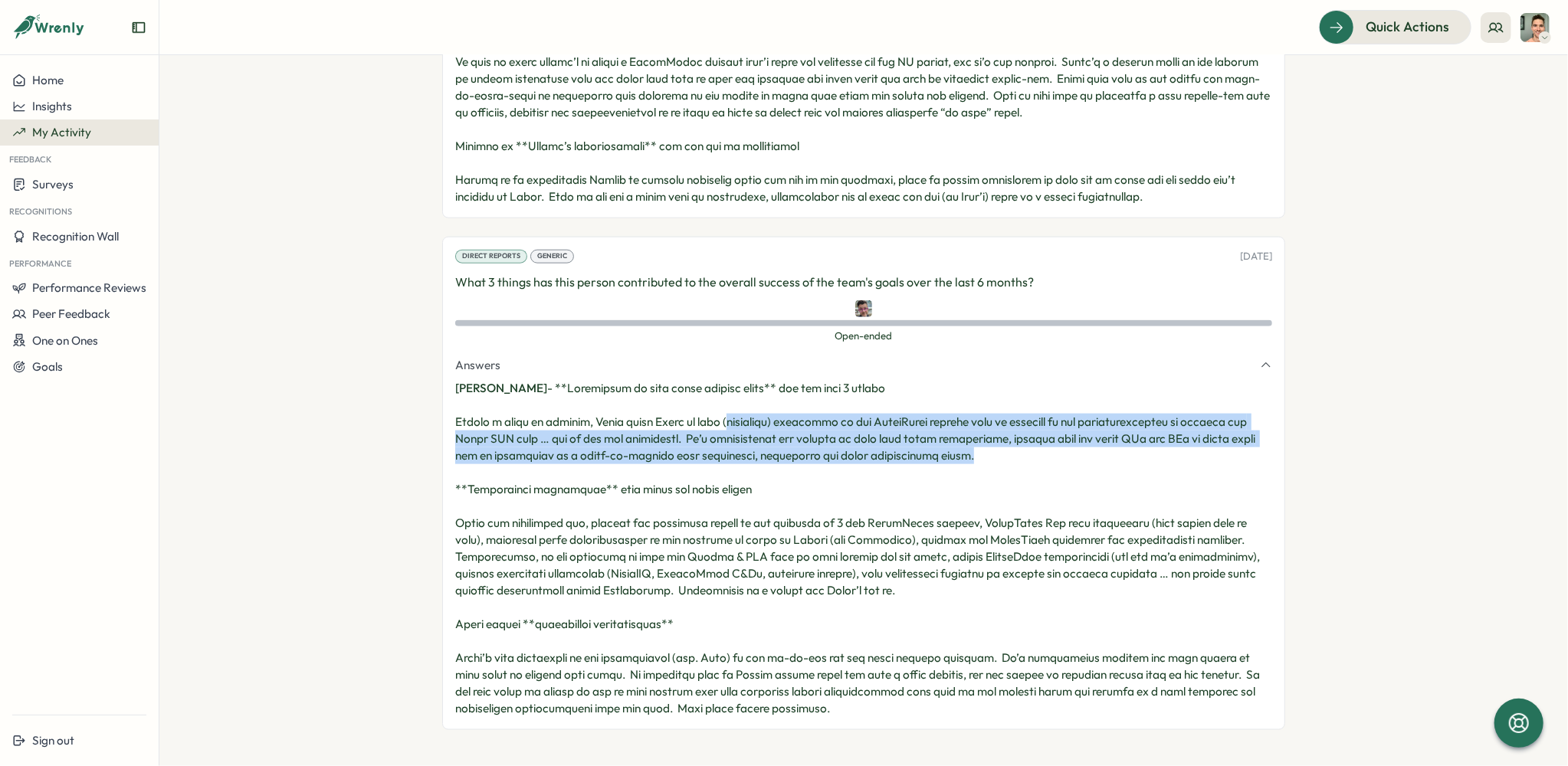
drag, startPoint x: 1061, startPoint y: 417, endPoint x: 720, endPoint y: 429, distance: 341.2
click at [720, 429] on p "[PERSON_NAME] -" at bounding box center [863, 548] width 817 height 337
click at [542, 431] on p "[PERSON_NAME] -" at bounding box center [863, 548] width 817 height 337
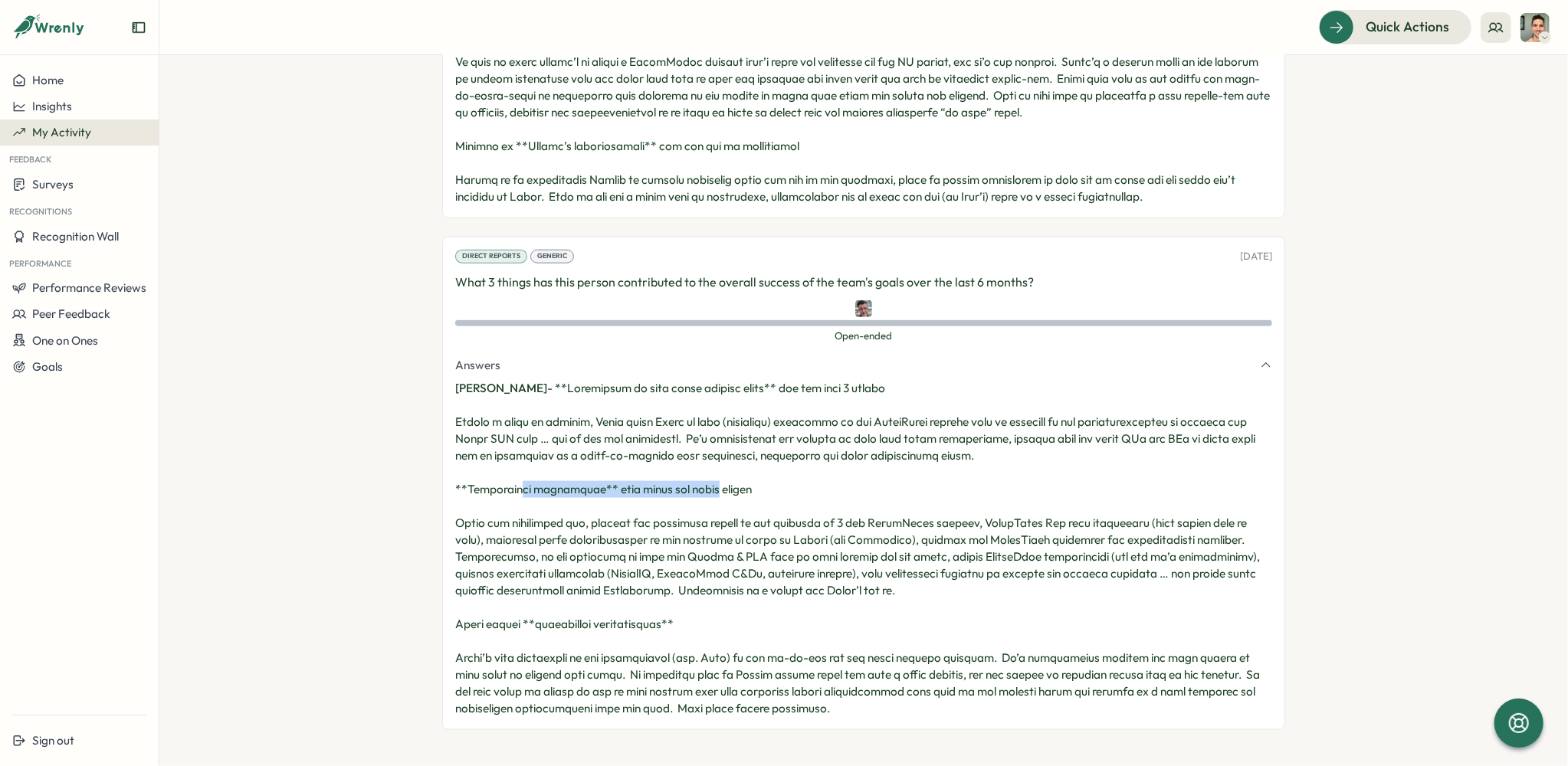
drag, startPoint x: 506, startPoint y: 488, endPoint x: 693, endPoint y: 495, distance: 187.1
click at [689, 493] on p "[PERSON_NAME] -" at bounding box center [863, 548] width 817 height 337
click at [671, 529] on p "[PERSON_NAME] -" at bounding box center [863, 548] width 817 height 337
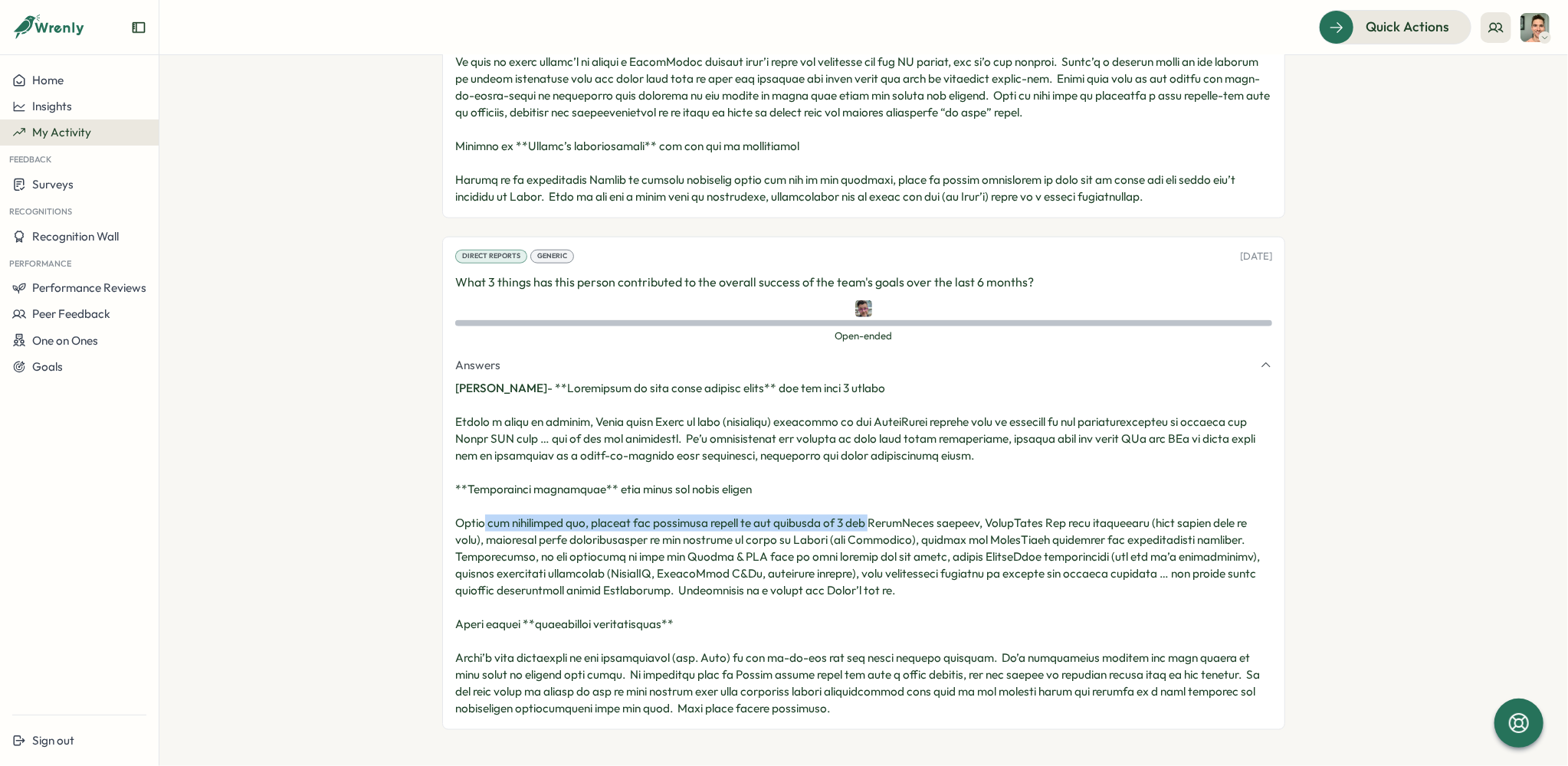
drag, startPoint x: 498, startPoint y: 518, endPoint x: 863, endPoint y: 519, distance: 365.0
click at [863, 519] on p "[PERSON_NAME] -" at bounding box center [863, 548] width 817 height 337
click at [301, 519] on section "**********" at bounding box center [863, 411] width 1408 height 711
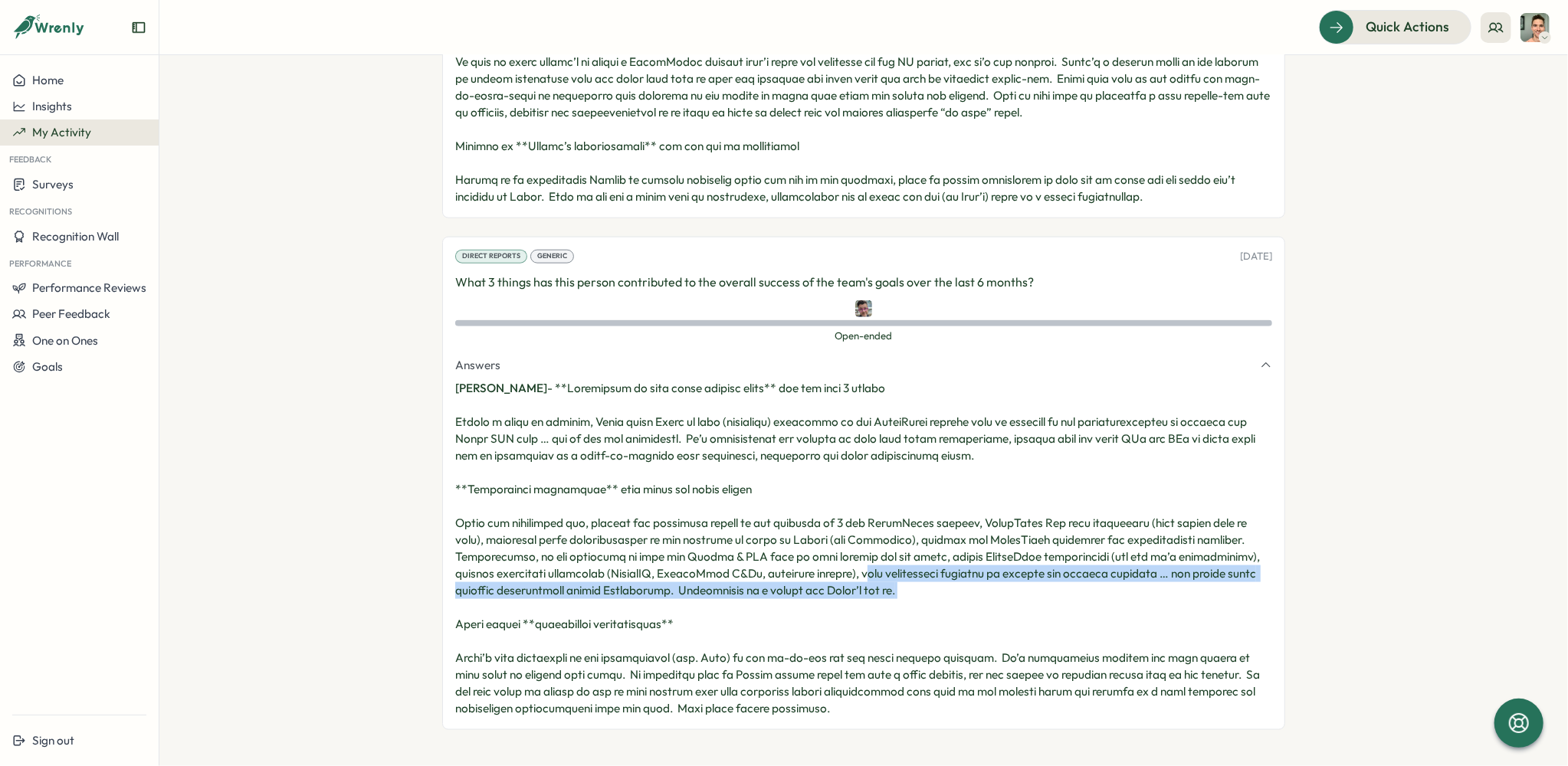
drag, startPoint x: 837, startPoint y: 596, endPoint x: 769, endPoint y: 561, distance: 76.5
click at [764, 566] on p "[PERSON_NAME] -" at bounding box center [863, 548] width 817 height 337
